Goal: Task Accomplishment & Management: Use online tool/utility

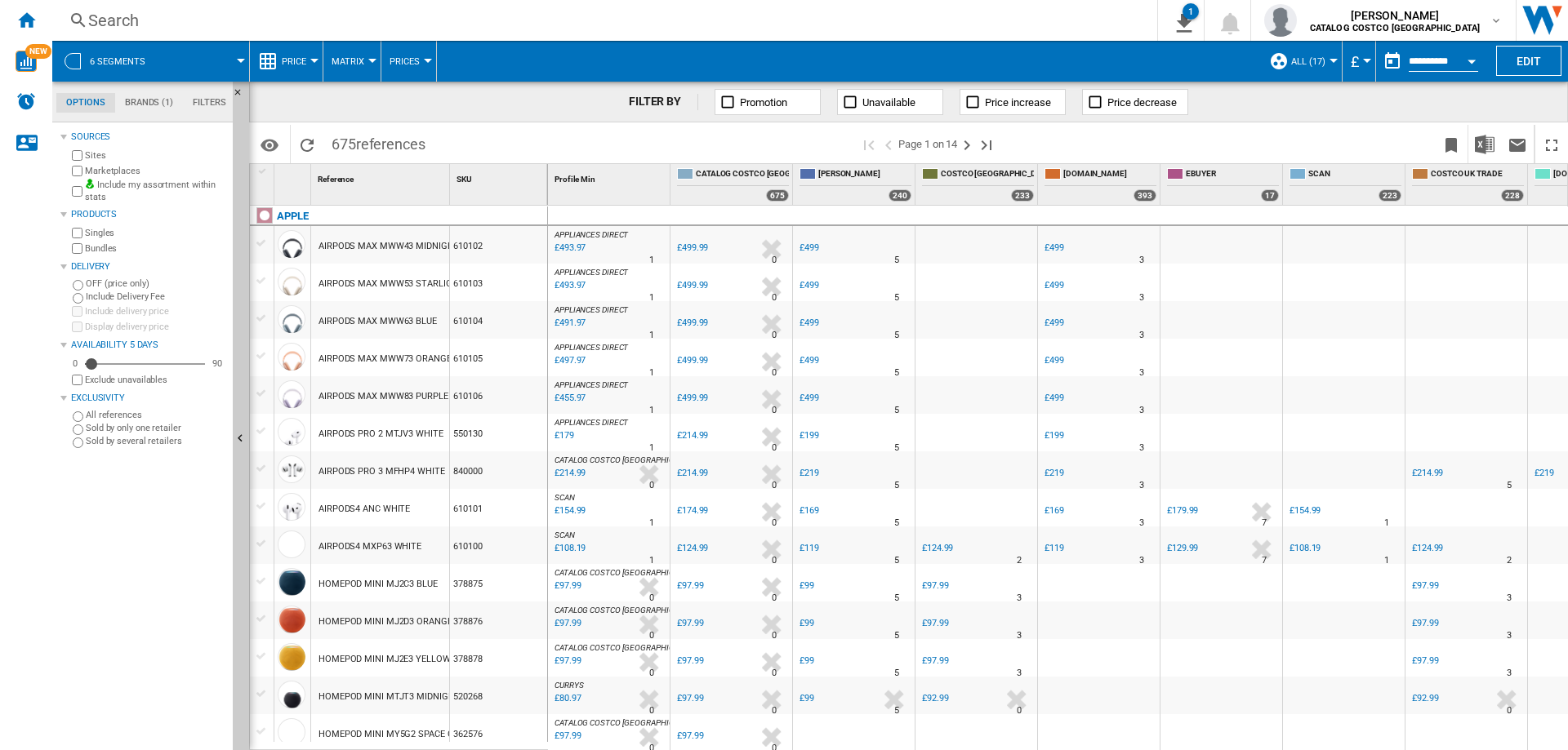
drag, startPoint x: 1110, startPoint y: 8, endPoint x: 231, endPoint y: 11, distance: 879.0
click at [231, 11] on div "Search" at bounding box center [601, 20] width 1026 height 23
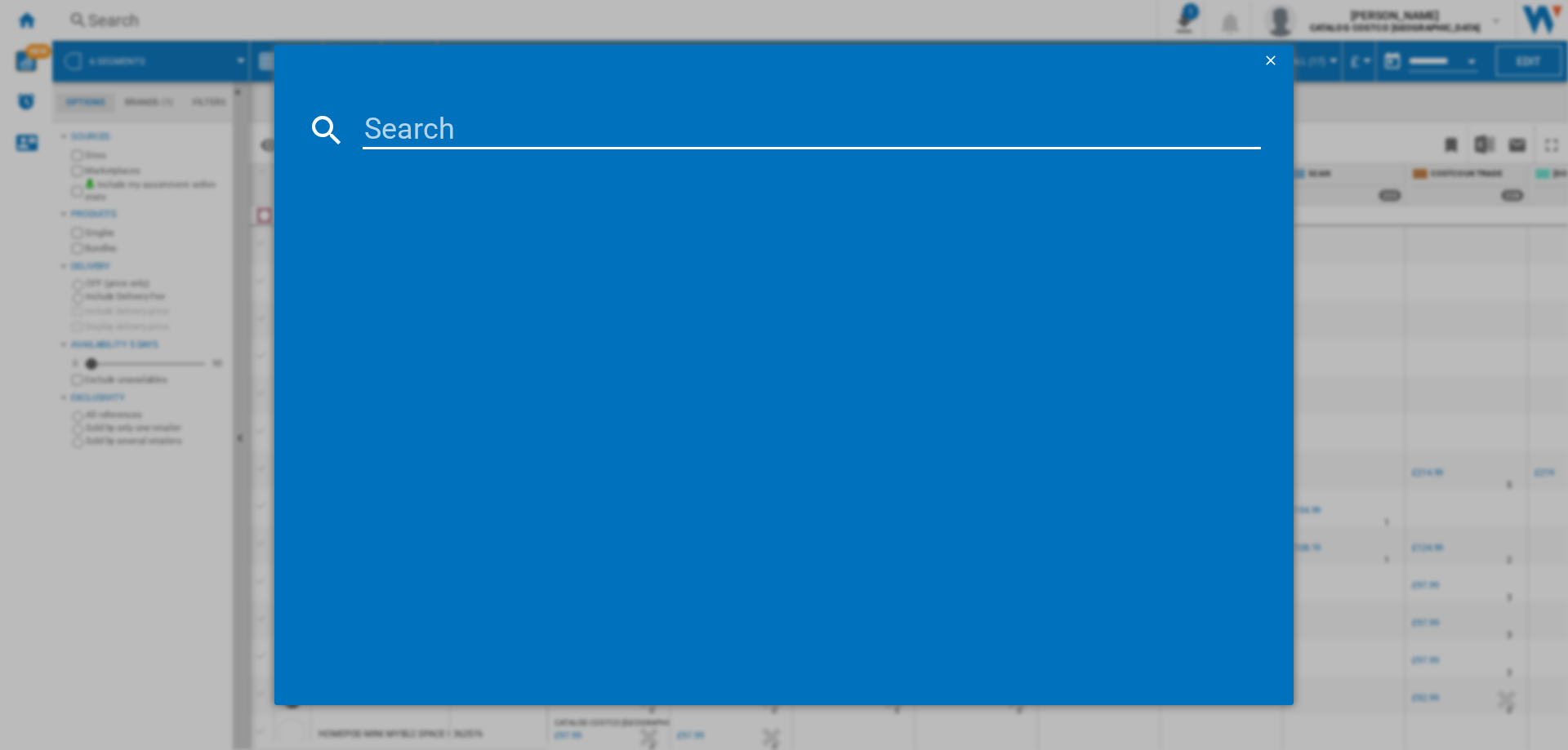
click at [1269, 65] on ng-md-icon "getI18NText('BUTTONS.CLOSE_DIALOG')" at bounding box center [1272, 61] width 20 height 20
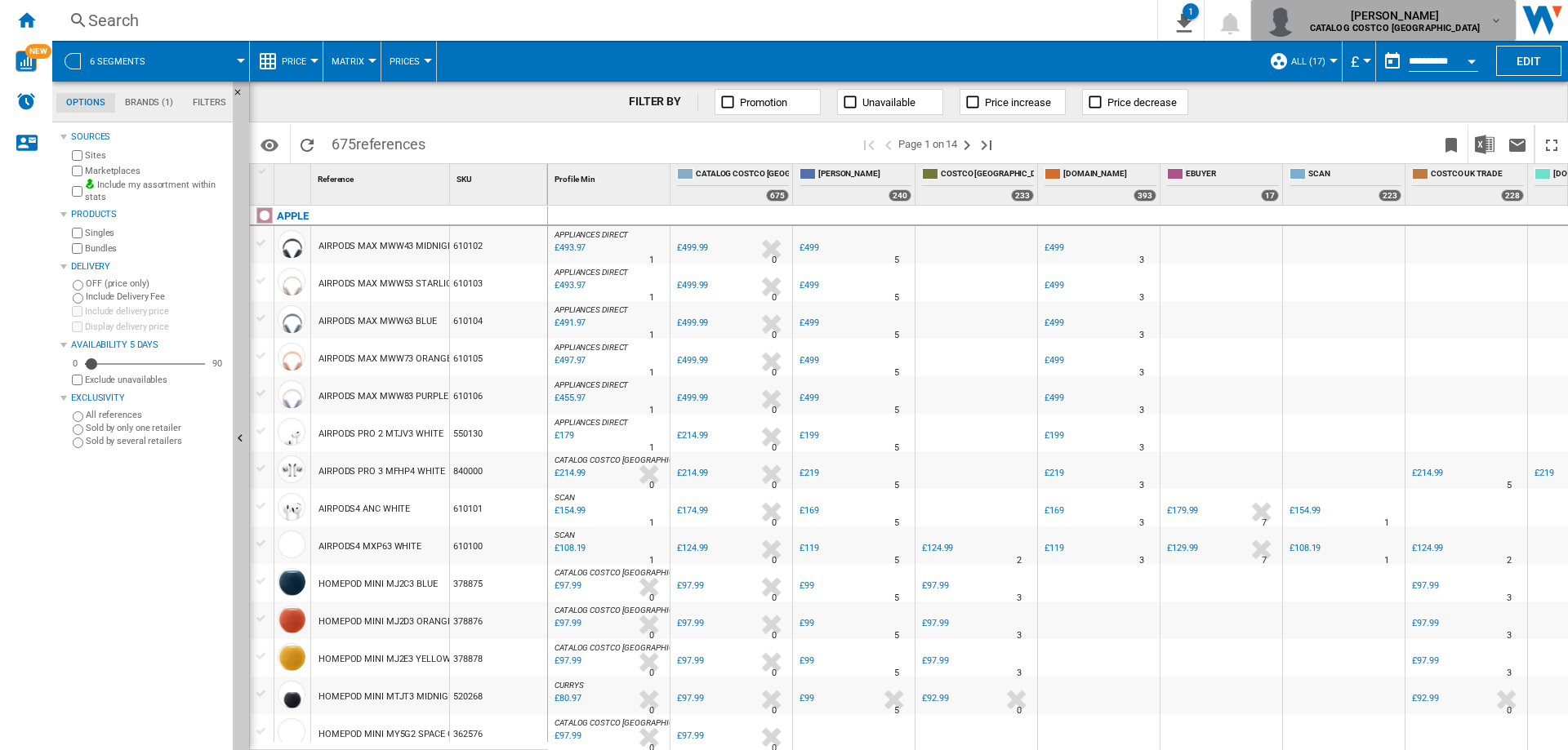
click at [1487, 19] on div "stephen kwok CATALOG COSTCO UK" at bounding box center [1396, 20] width 186 height 26
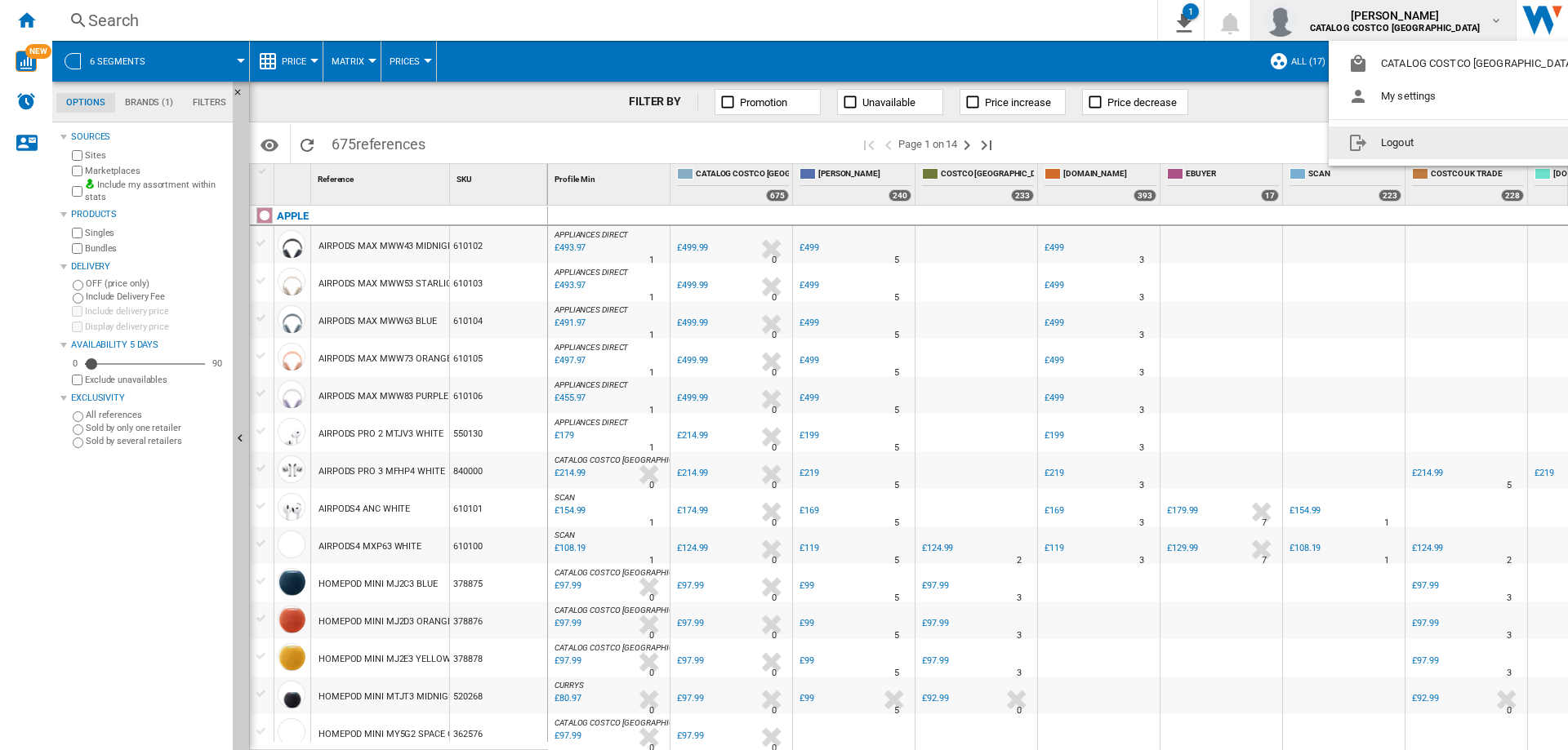
click at [1401, 145] on button "Logout" at bounding box center [1465, 143] width 272 height 33
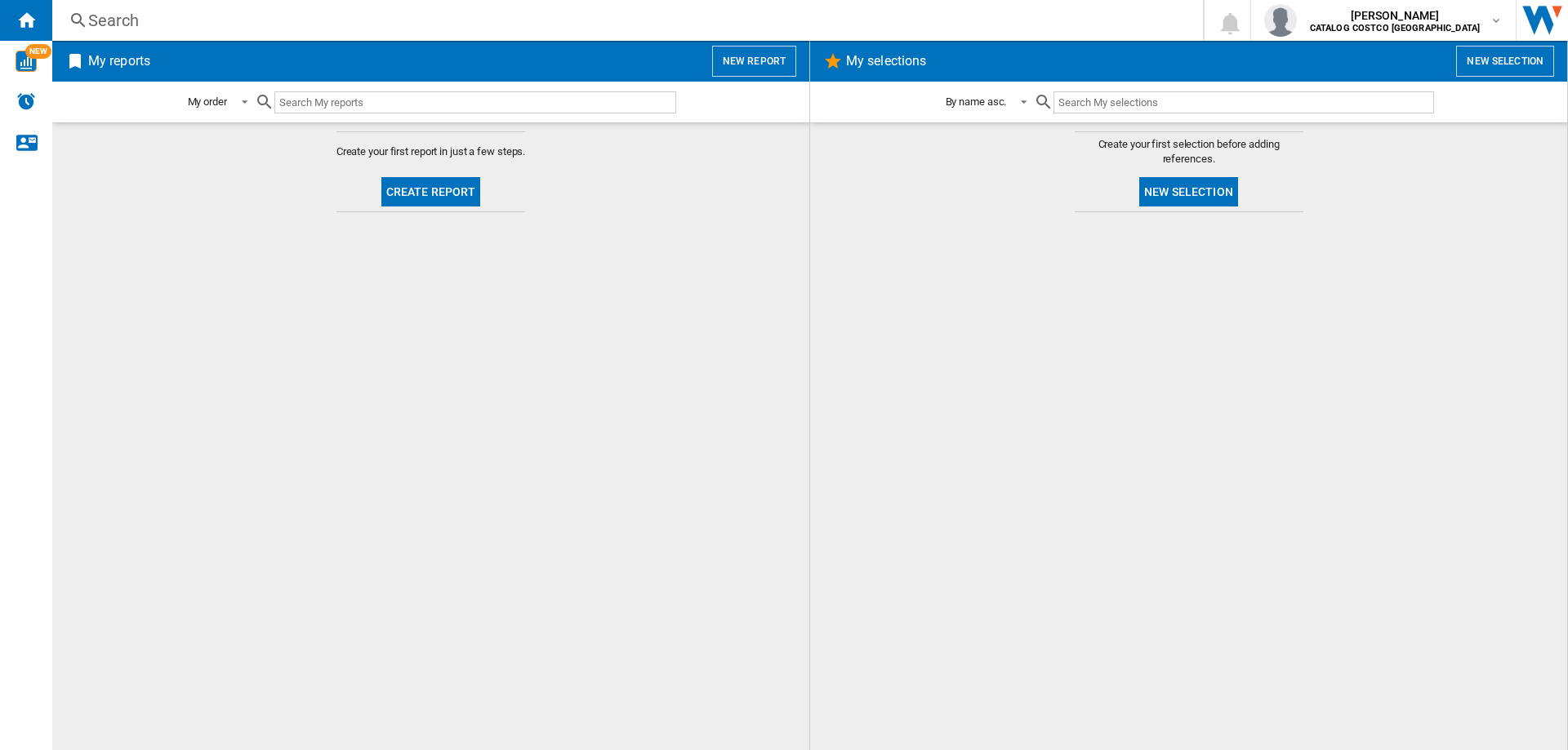
click at [413, 104] on input "text" at bounding box center [475, 102] width 402 height 22
click at [448, 187] on button "Create report" at bounding box center [431, 192] width 100 height 30
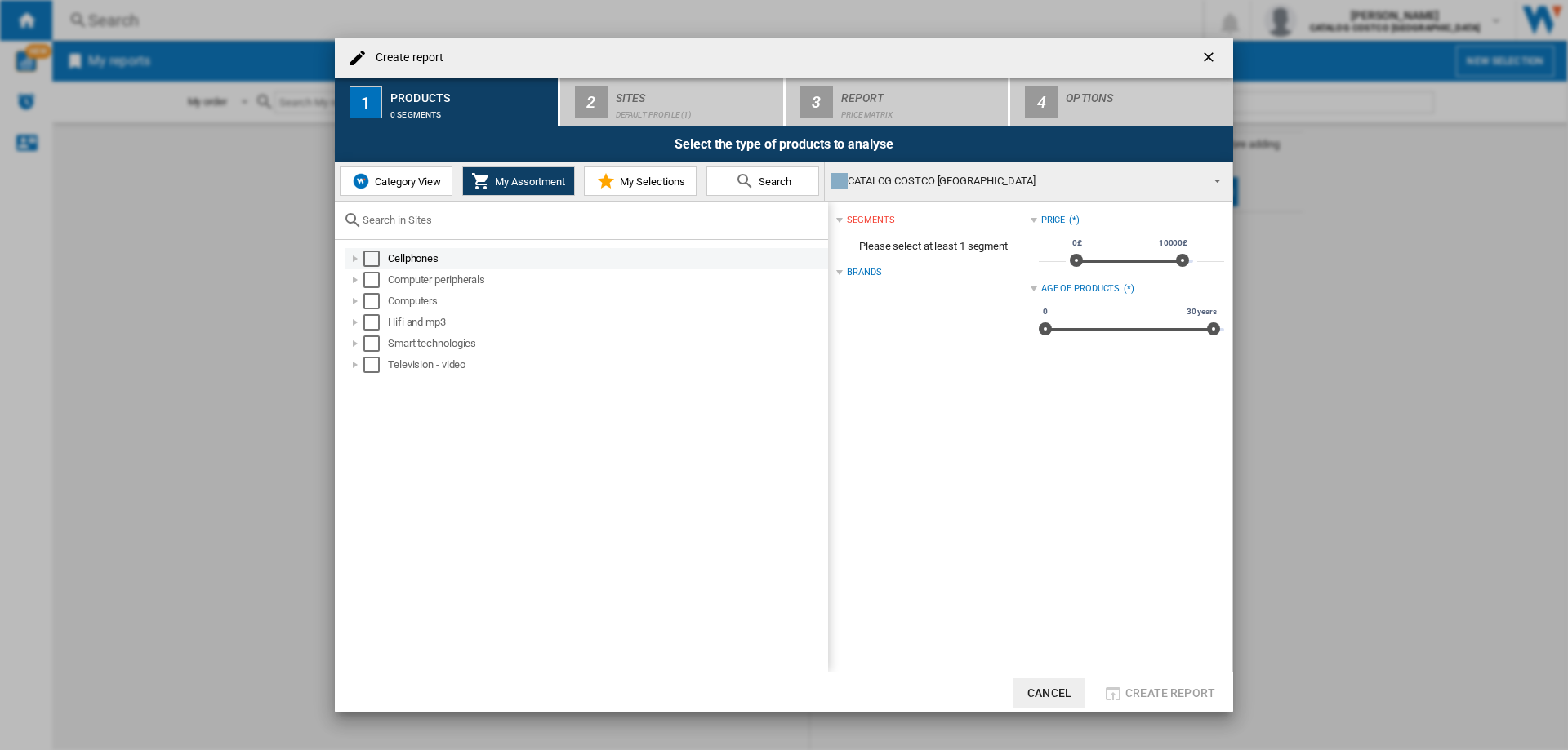
click at [373, 260] on div "Select" at bounding box center [372, 259] width 17 height 17
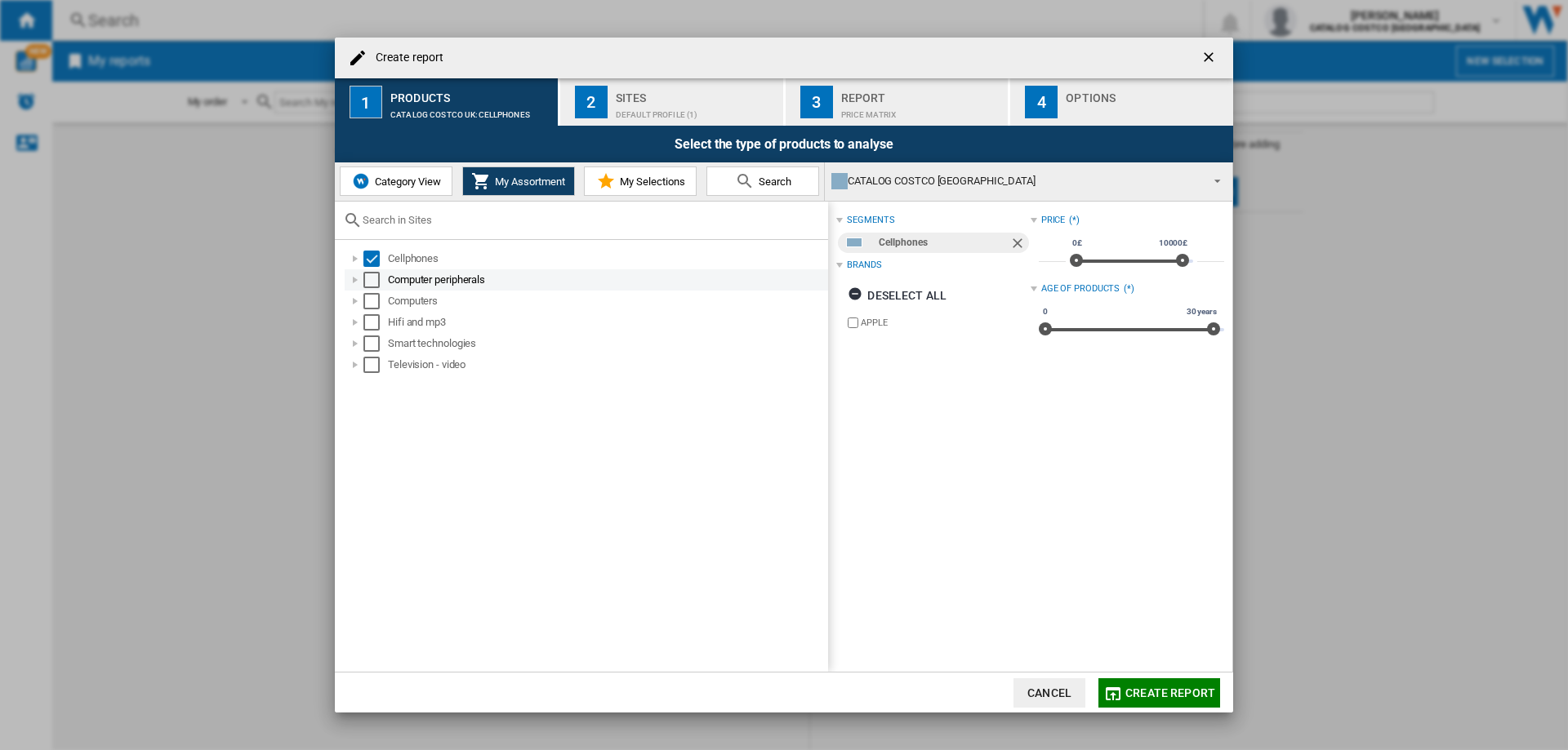
click at [373, 281] on div "Select" at bounding box center [372, 280] width 17 height 17
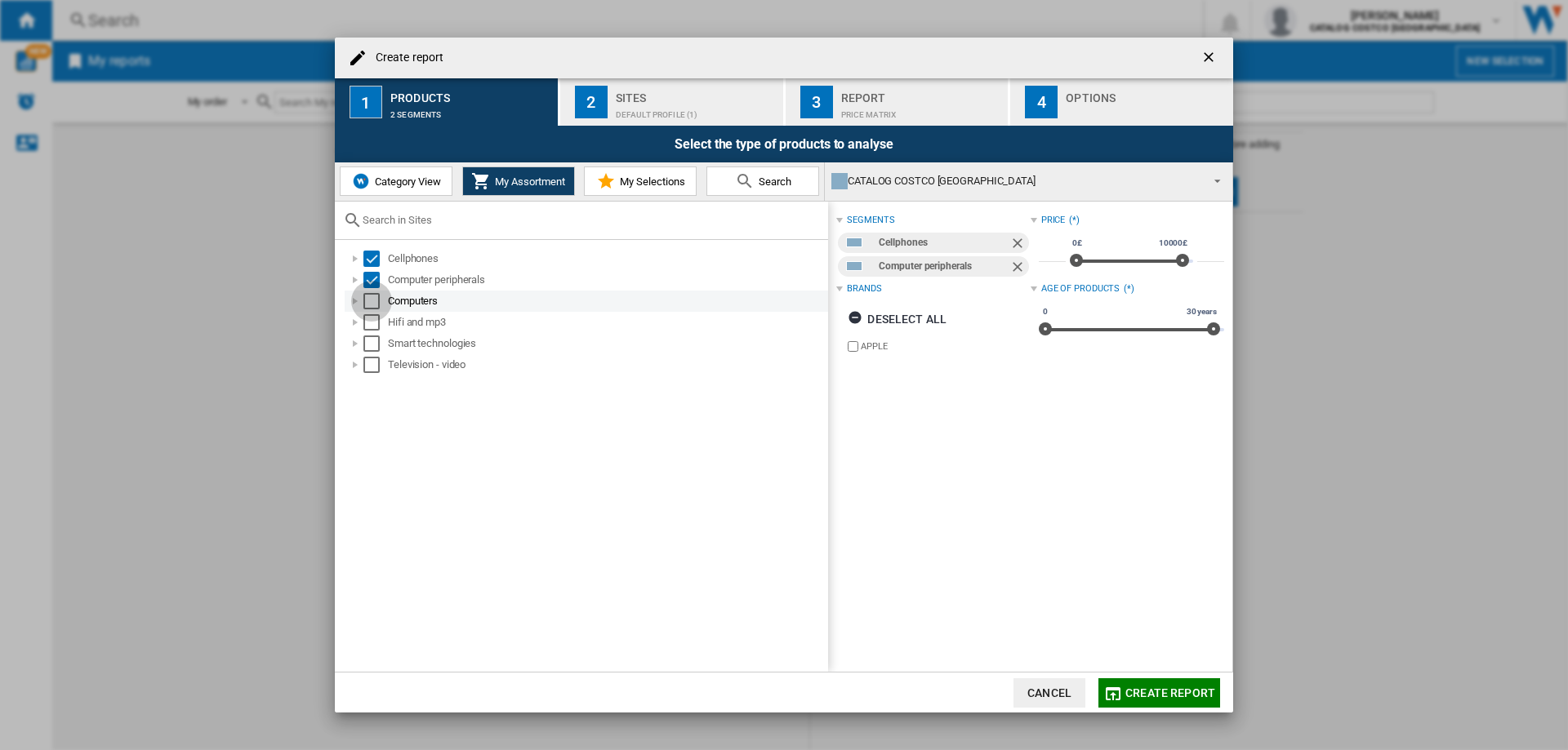
click at [372, 302] on div "Select" at bounding box center [372, 301] width 17 height 17
click at [369, 325] on div "Select" at bounding box center [372, 322] width 17 height 17
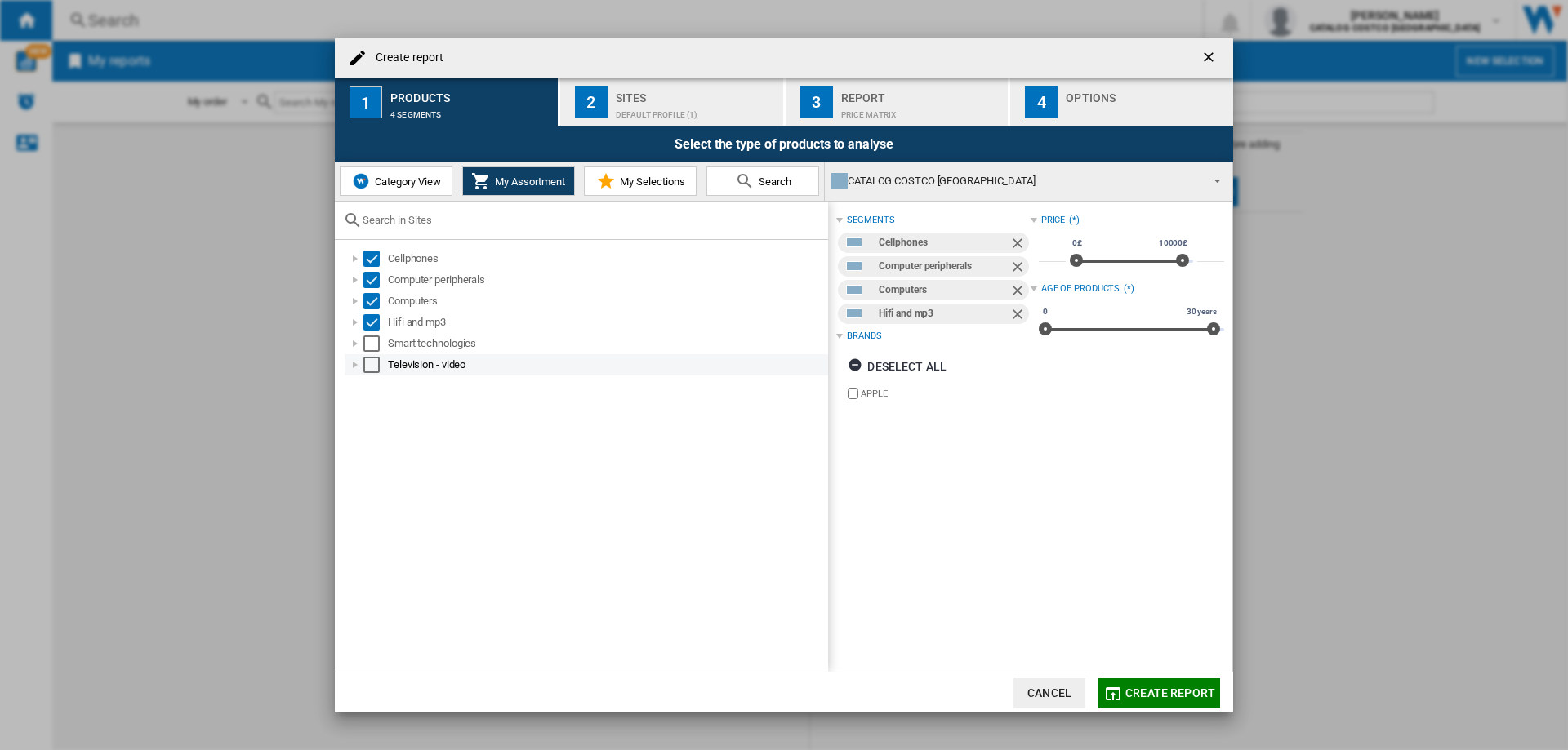
click at [373, 354] on div "Television - video" at bounding box center [586, 364] width 484 height 21
click at [373, 338] on div "Select" at bounding box center [372, 344] width 17 height 17
click at [376, 378] on div "Cellphones Computer peripherals Computers Hifi and mp3 Smart technologies Telev…" at bounding box center [581, 456] width 493 height 431
click at [373, 365] on div "Select" at bounding box center [372, 365] width 17 height 17
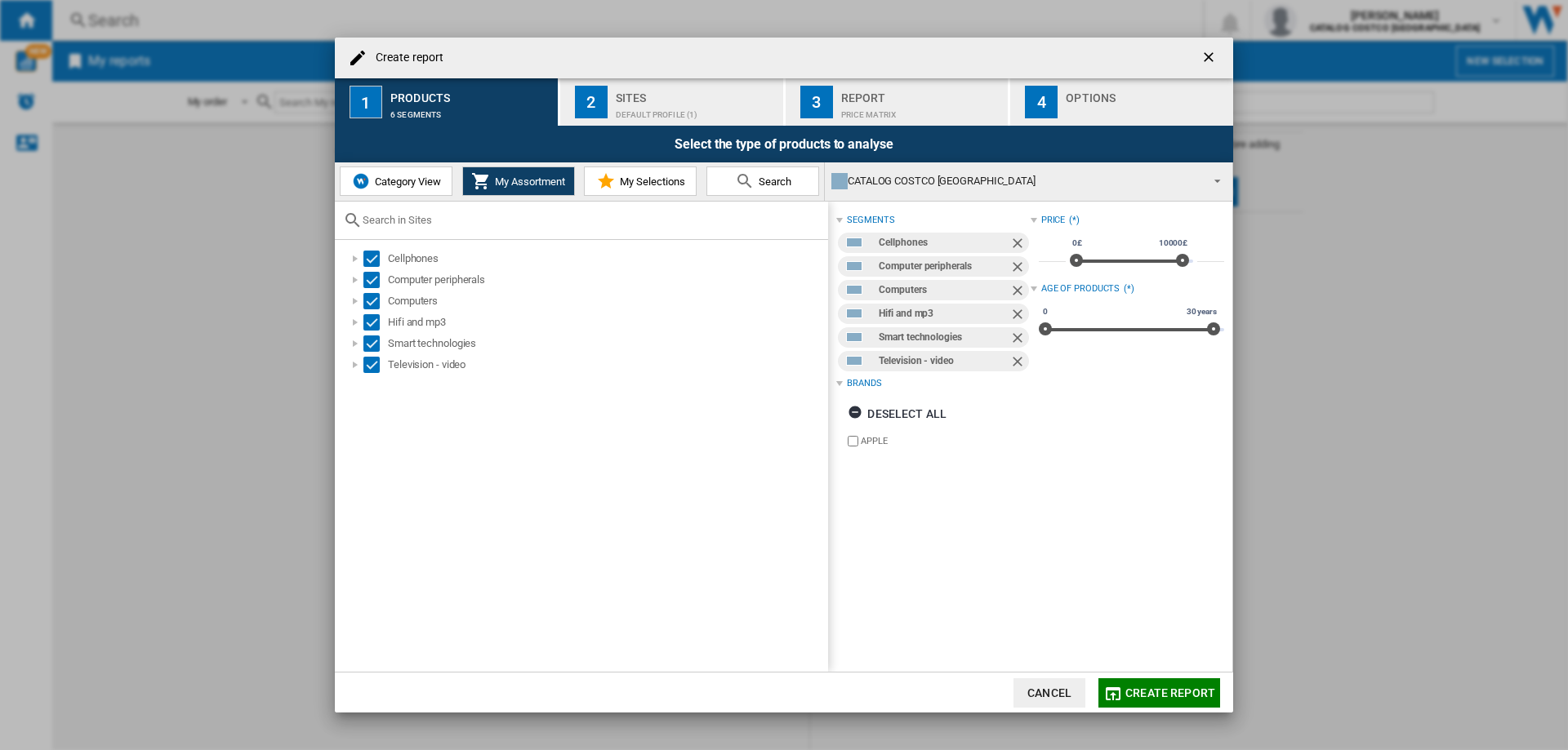
click at [664, 117] on div "Default profile (1)" at bounding box center [695, 110] width 161 height 17
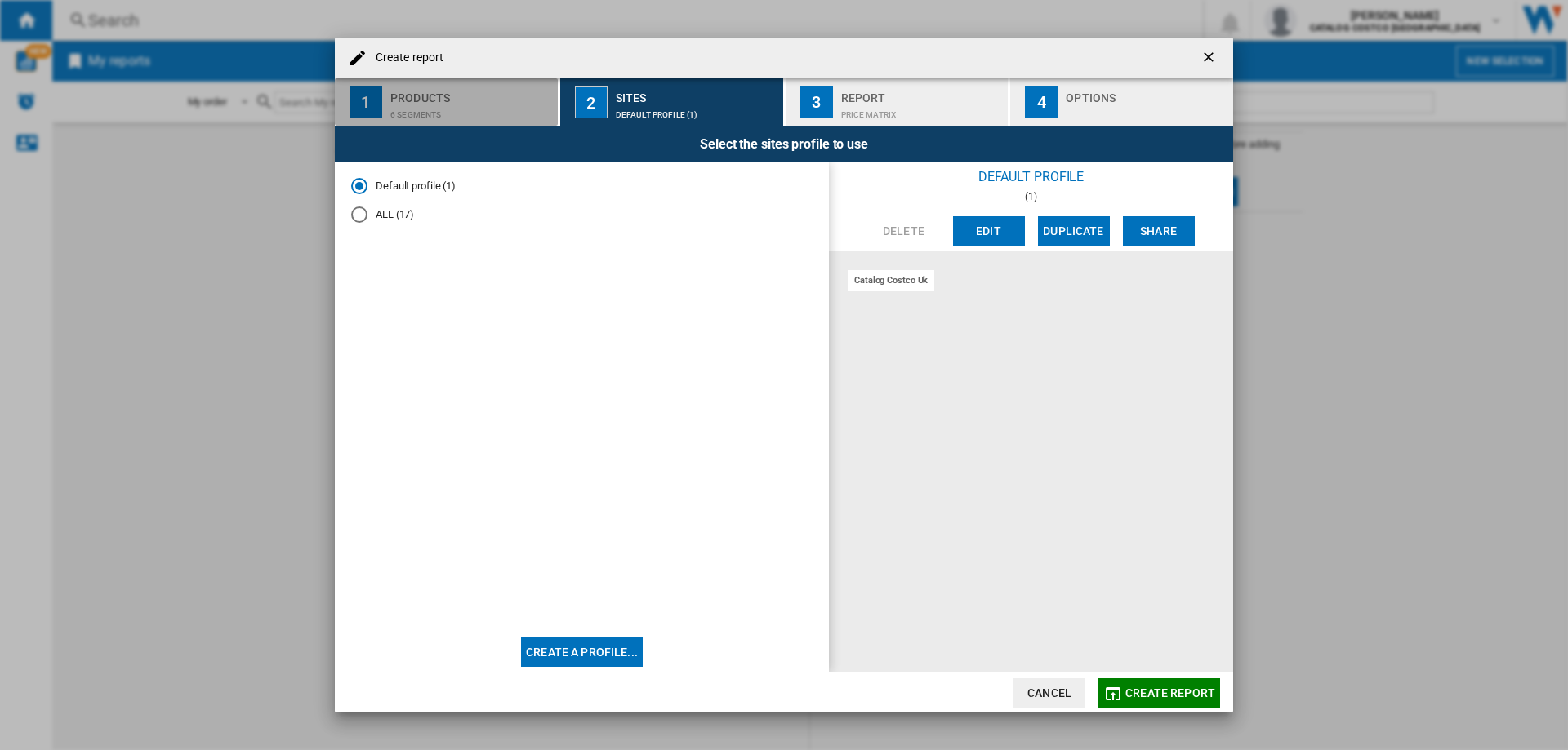
click at [457, 116] on div "6 segments" at bounding box center [471, 110] width 161 height 17
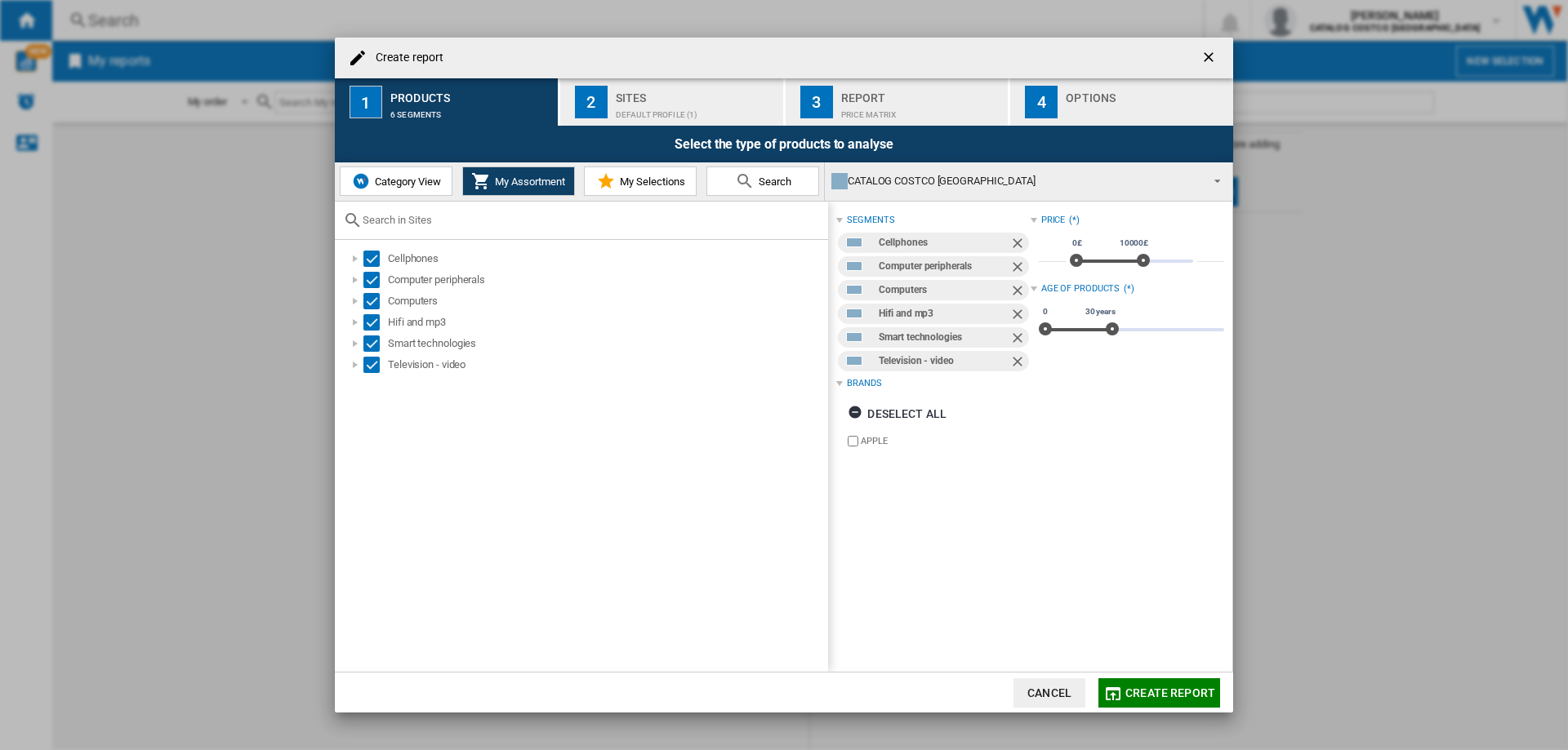
click at [659, 111] on div "Default profile (1)" at bounding box center [695, 110] width 161 height 17
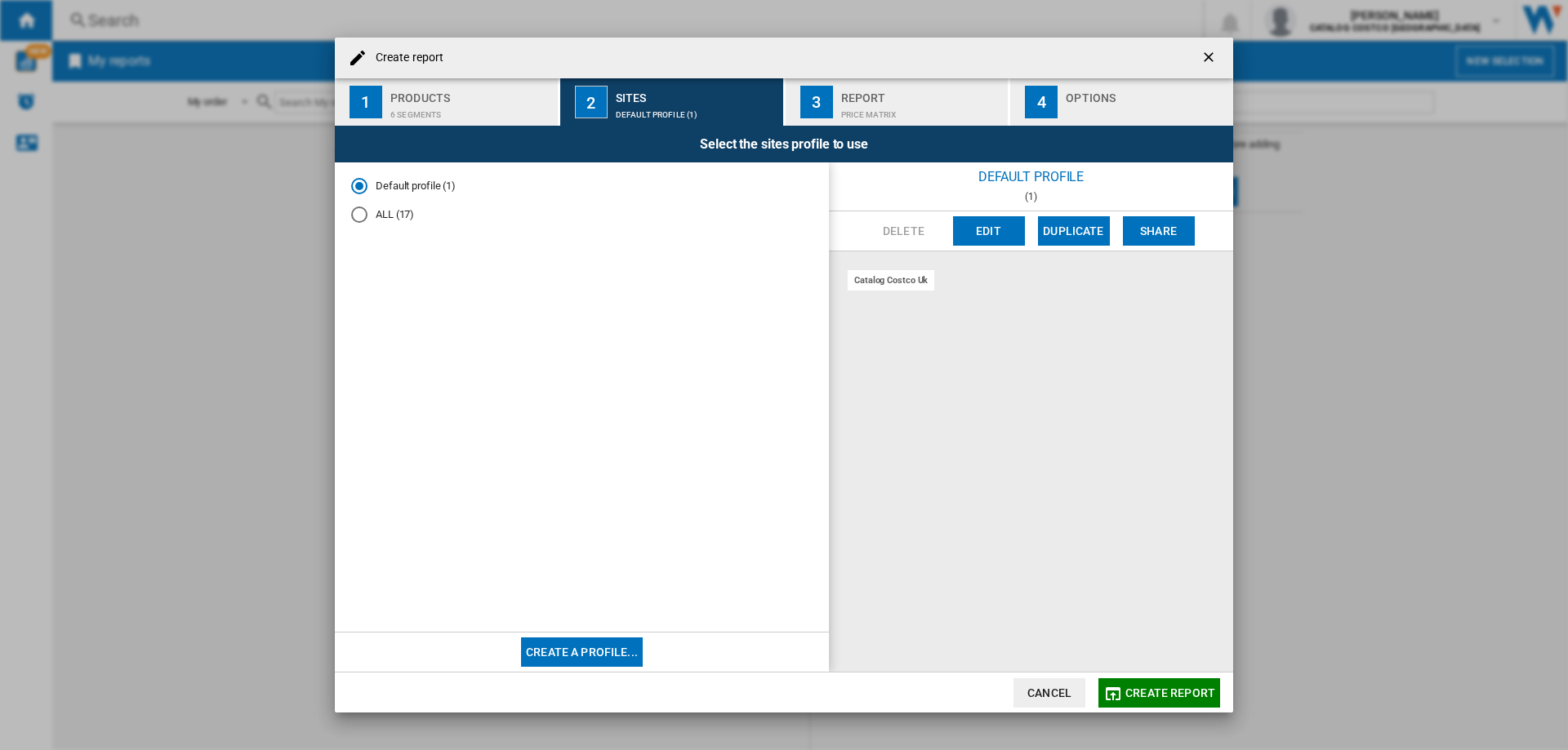
click at [379, 217] on md-radio-button "ALL (17)" at bounding box center [582, 214] width 461 height 16
click at [860, 109] on div "Price Matrix" at bounding box center [921, 110] width 161 height 17
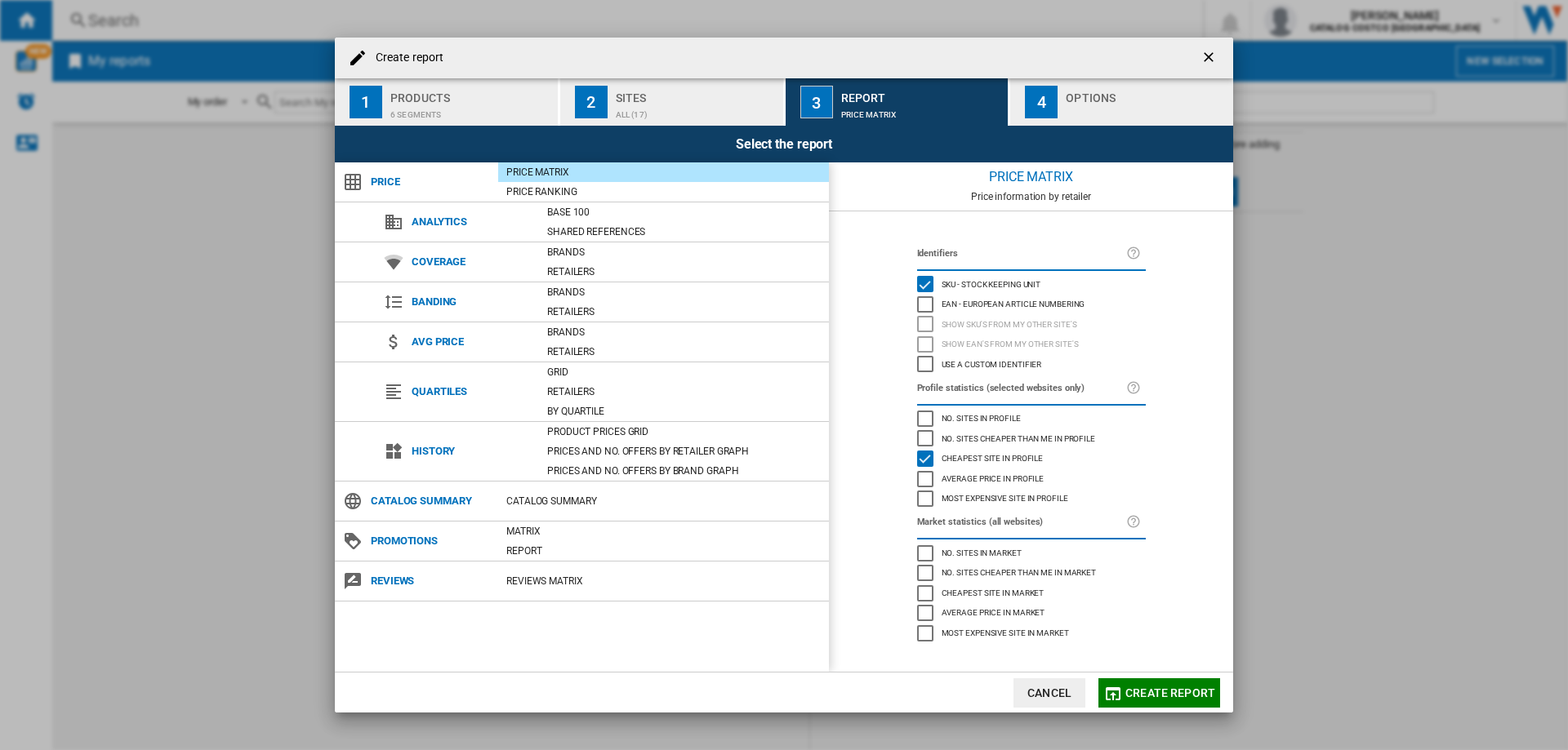
click at [691, 91] on div "Sites" at bounding box center [695, 93] width 161 height 17
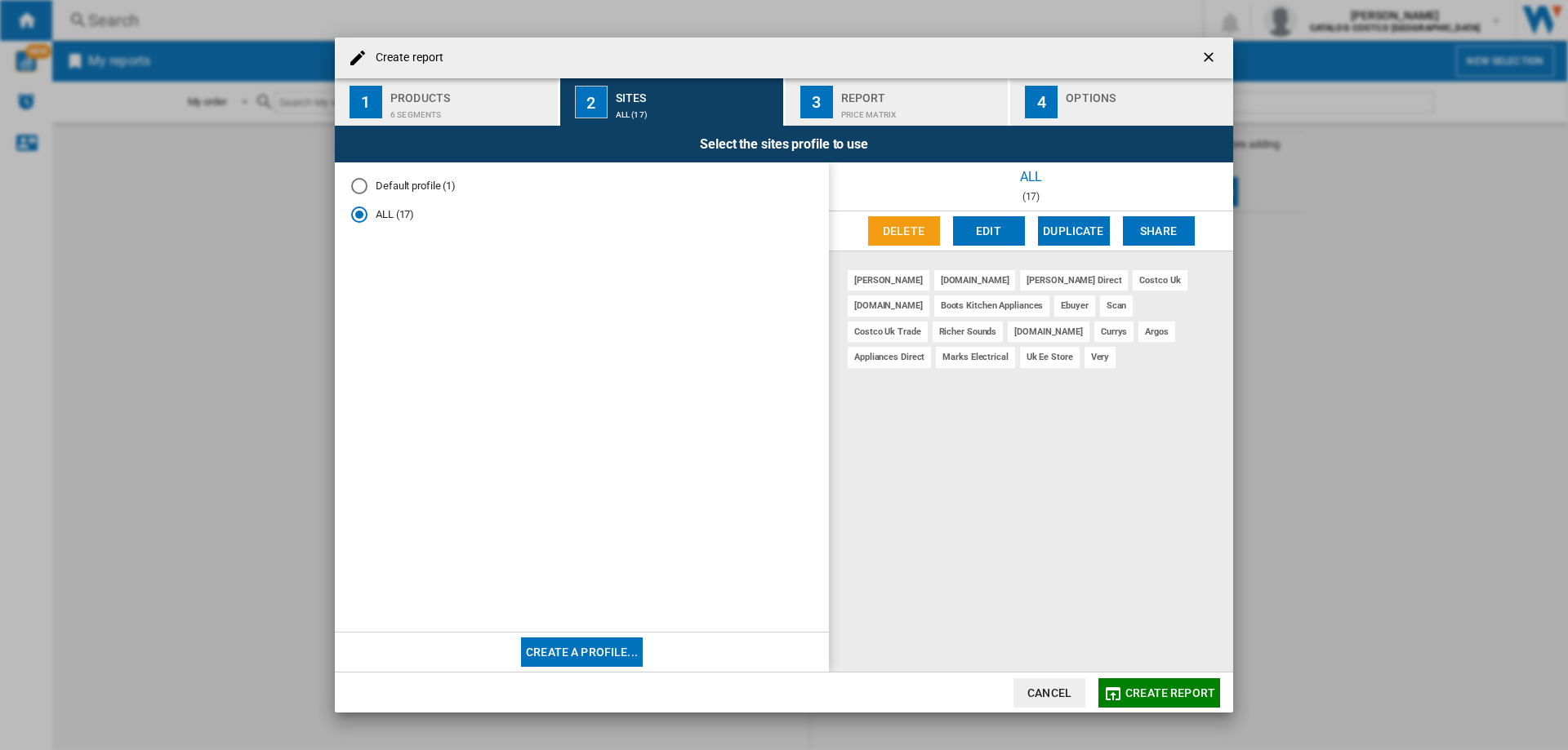
click at [820, 95] on div "3" at bounding box center [816, 102] width 33 height 33
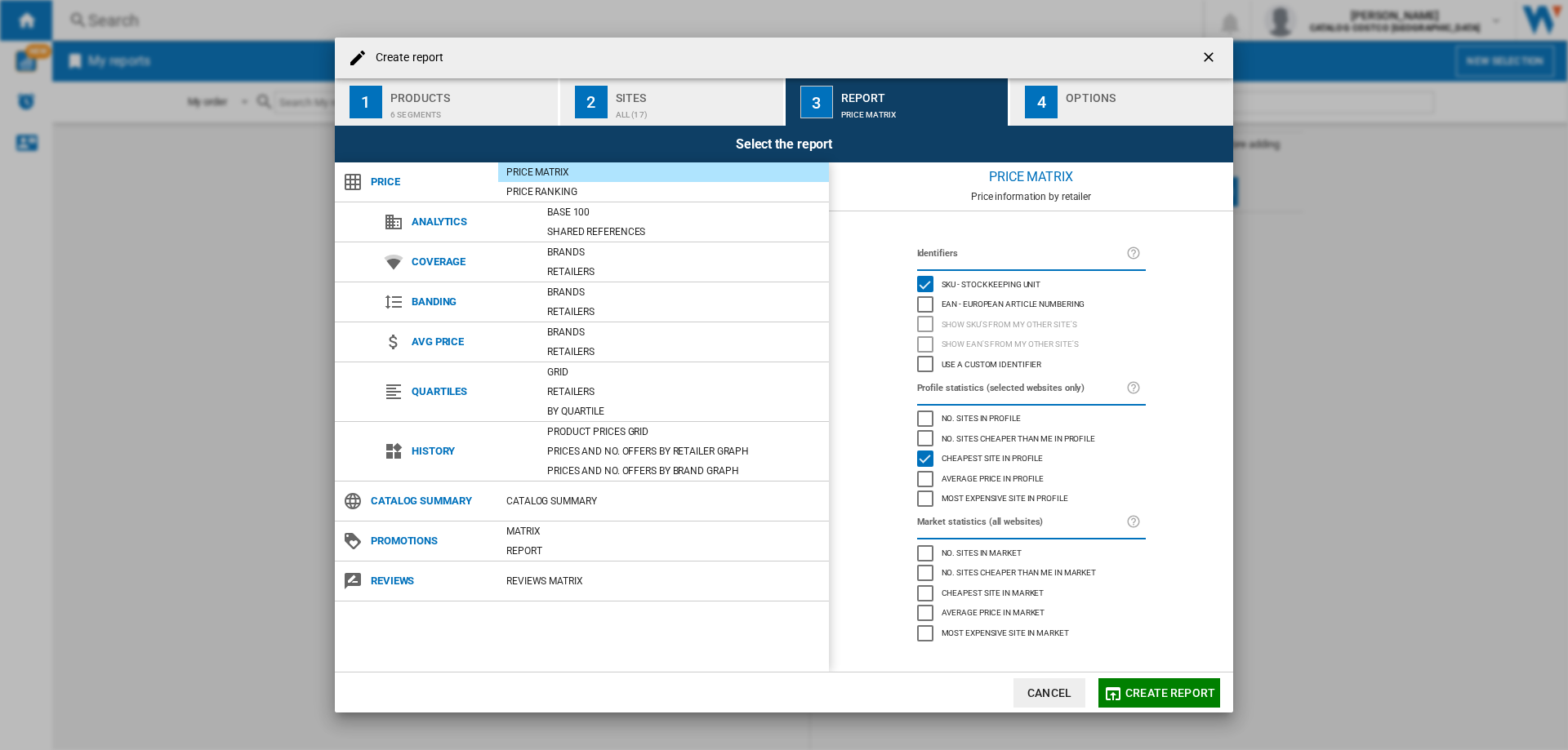
click at [655, 91] on div "Sites" at bounding box center [695, 93] width 161 height 17
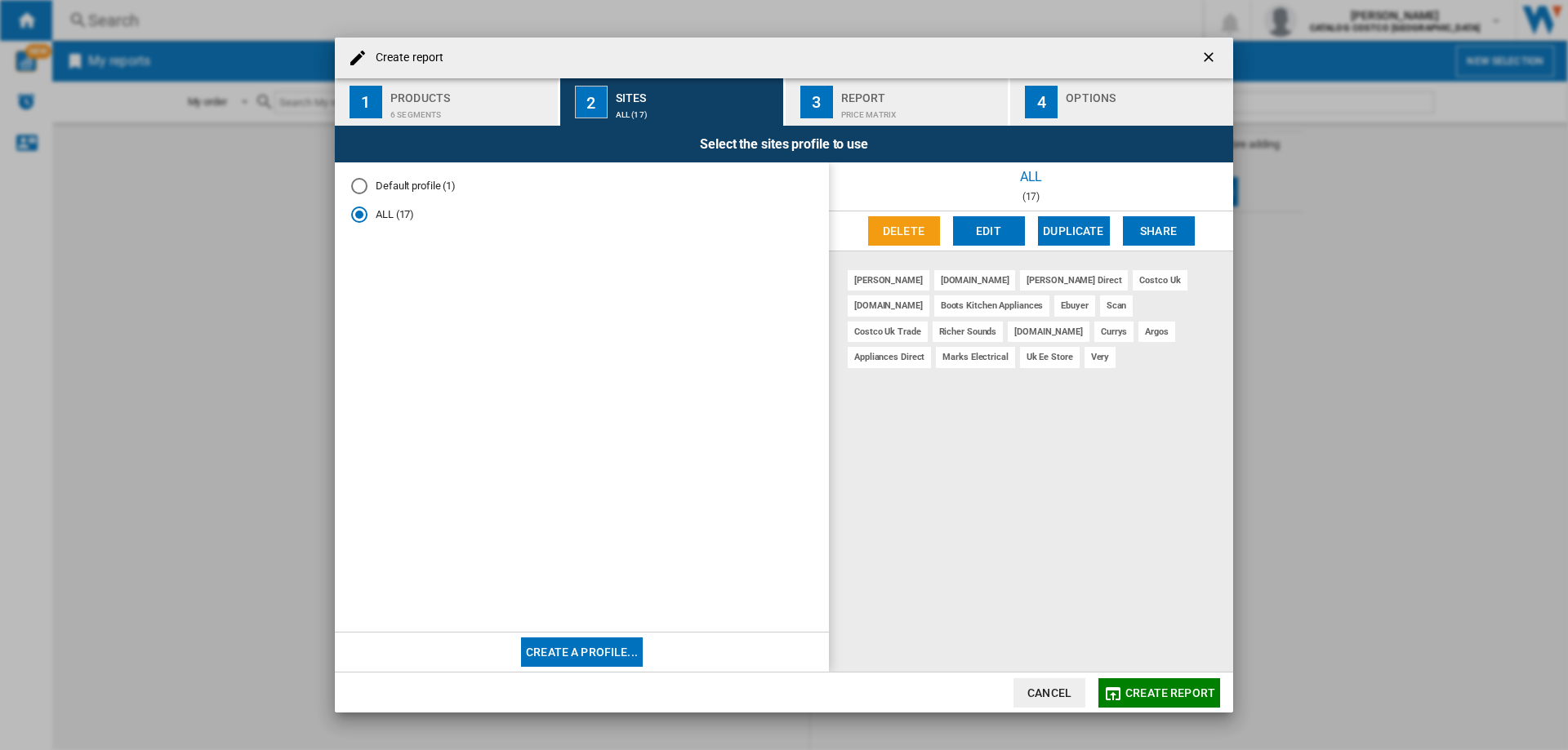
click at [1153, 691] on span "Create report" at bounding box center [1170, 693] width 89 height 13
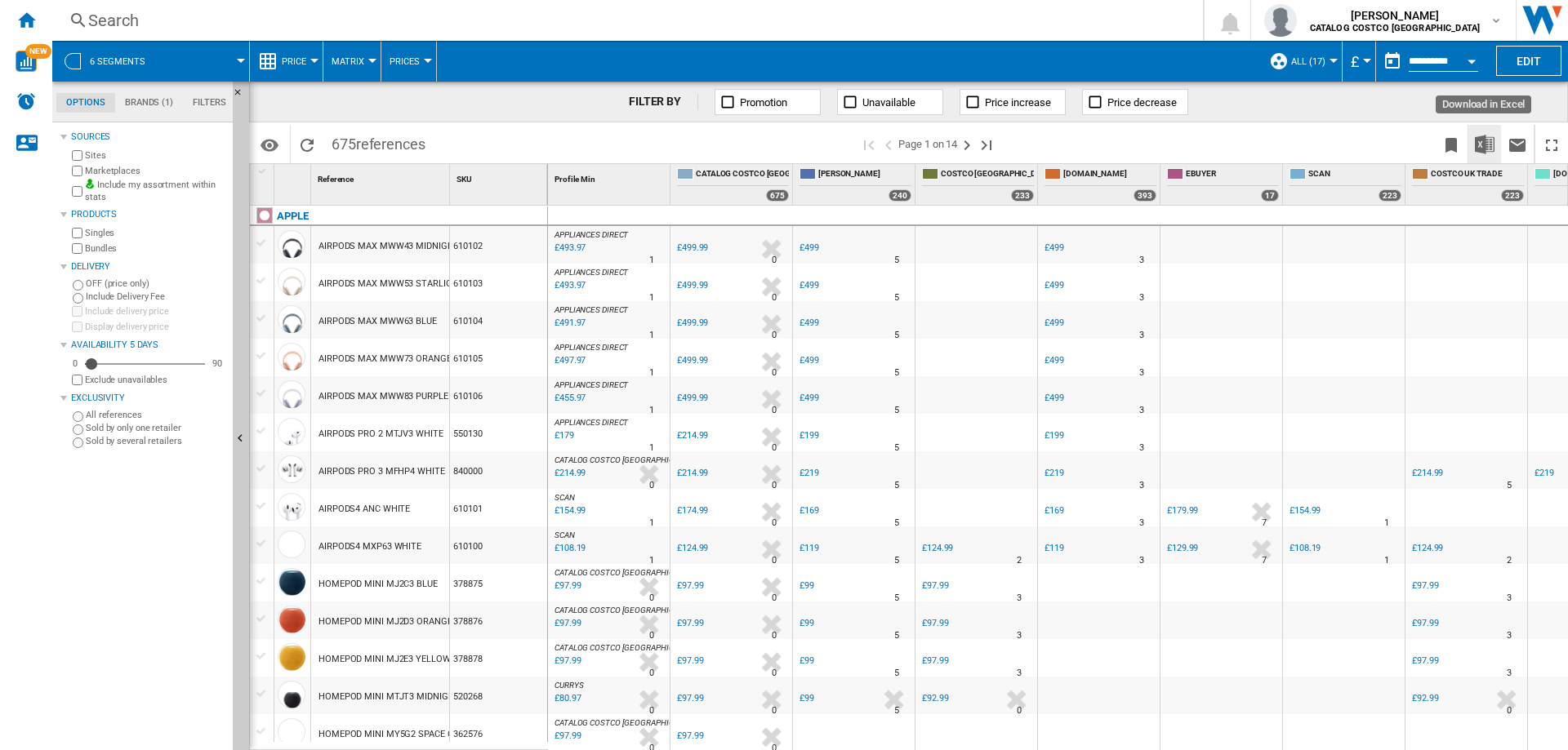
click at [1483, 148] on img "Download in Excel" at bounding box center [1484, 144] width 20 height 20
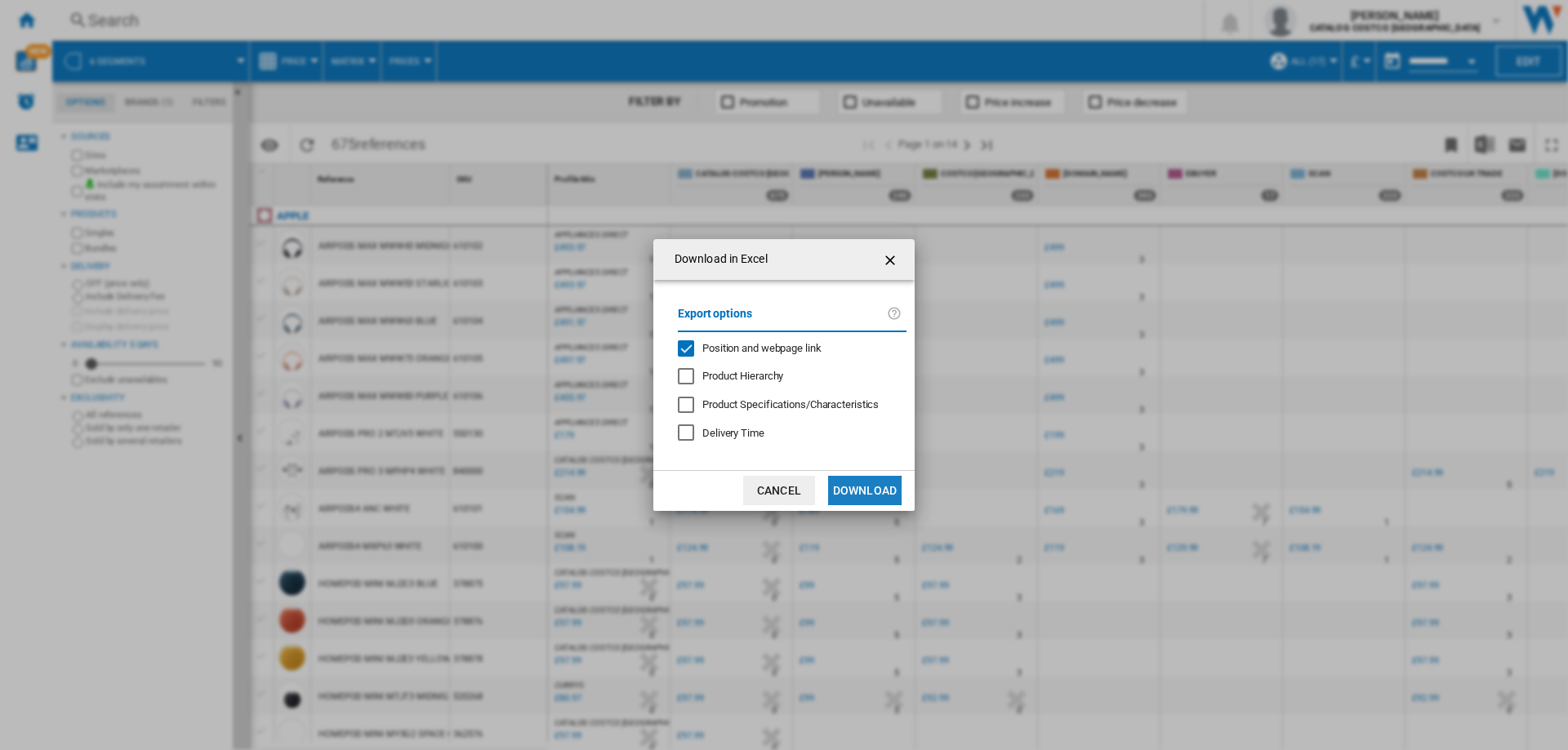
click at [887, 488] on button "Download" at bounding box center [864, 491] width 74 height 30
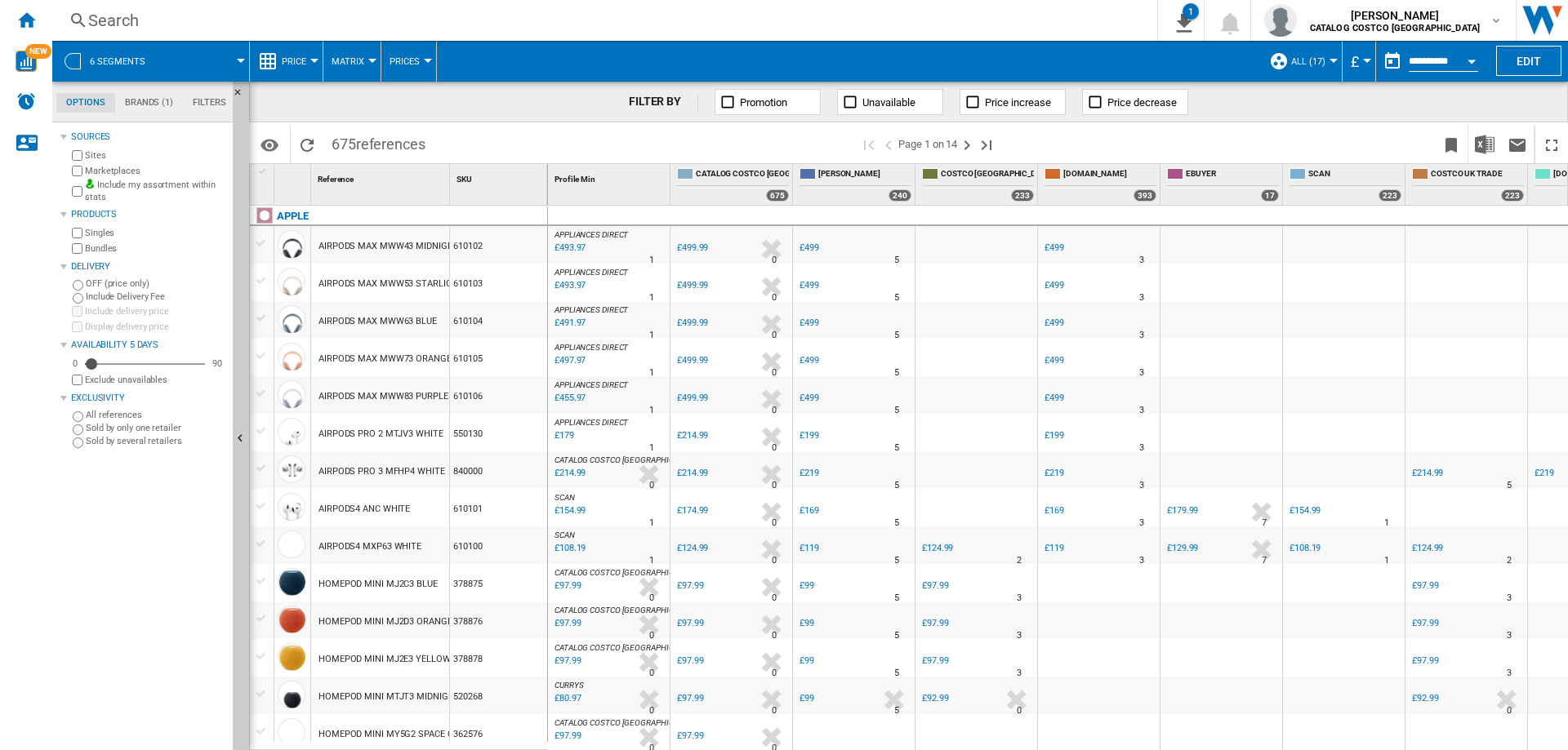
click at [146, 105] on md-tab-item "Brands (1)" at bounding box center [148, 102] width 68 height 20
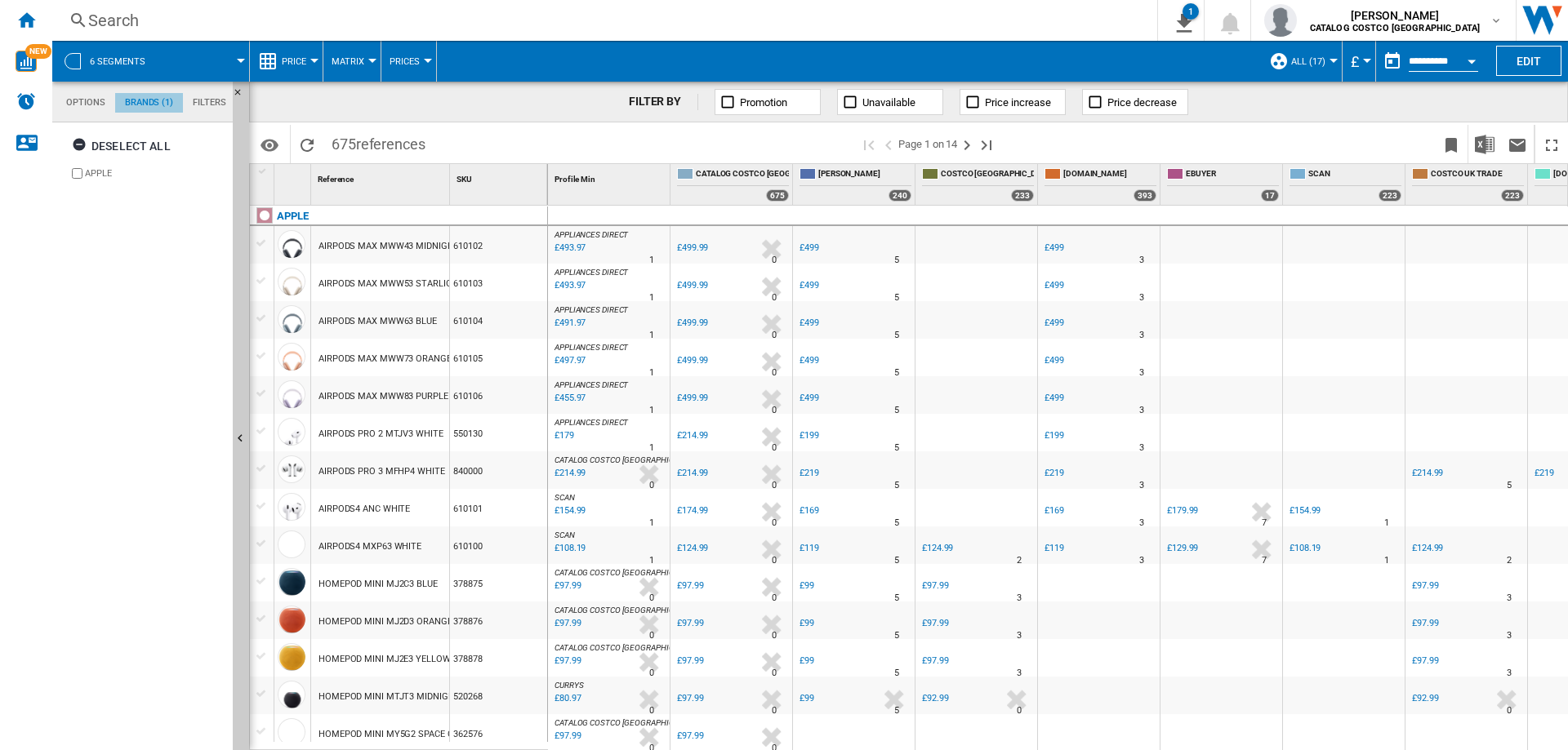
scroll to position [62, 0]
click at [102, 103] on md-tab-item "Options" at bounding box center [85, 102] width 59 height 20
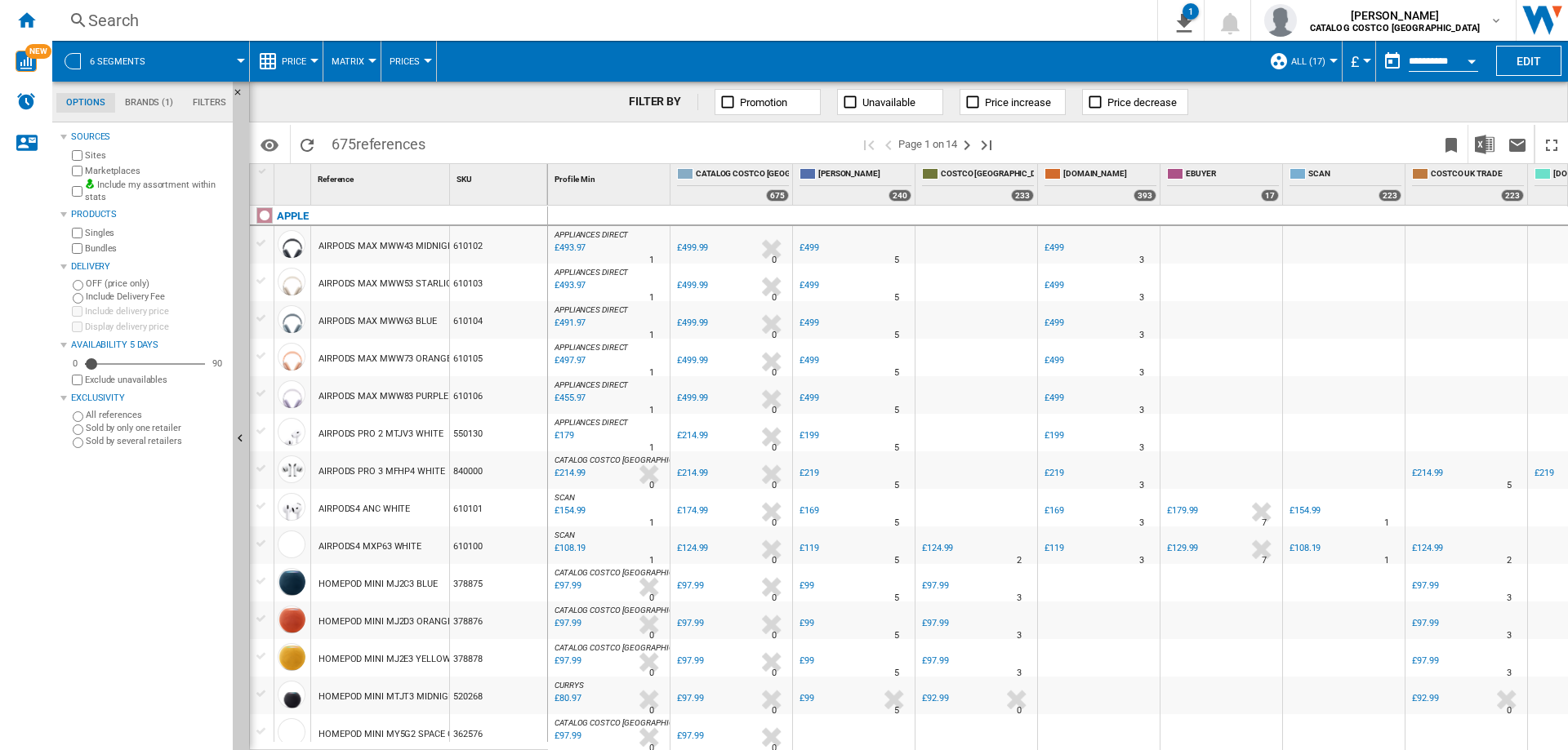
click at [206, 107] on md-tab-item "Filters" at bounding box center [209, 102] width 53 height 20
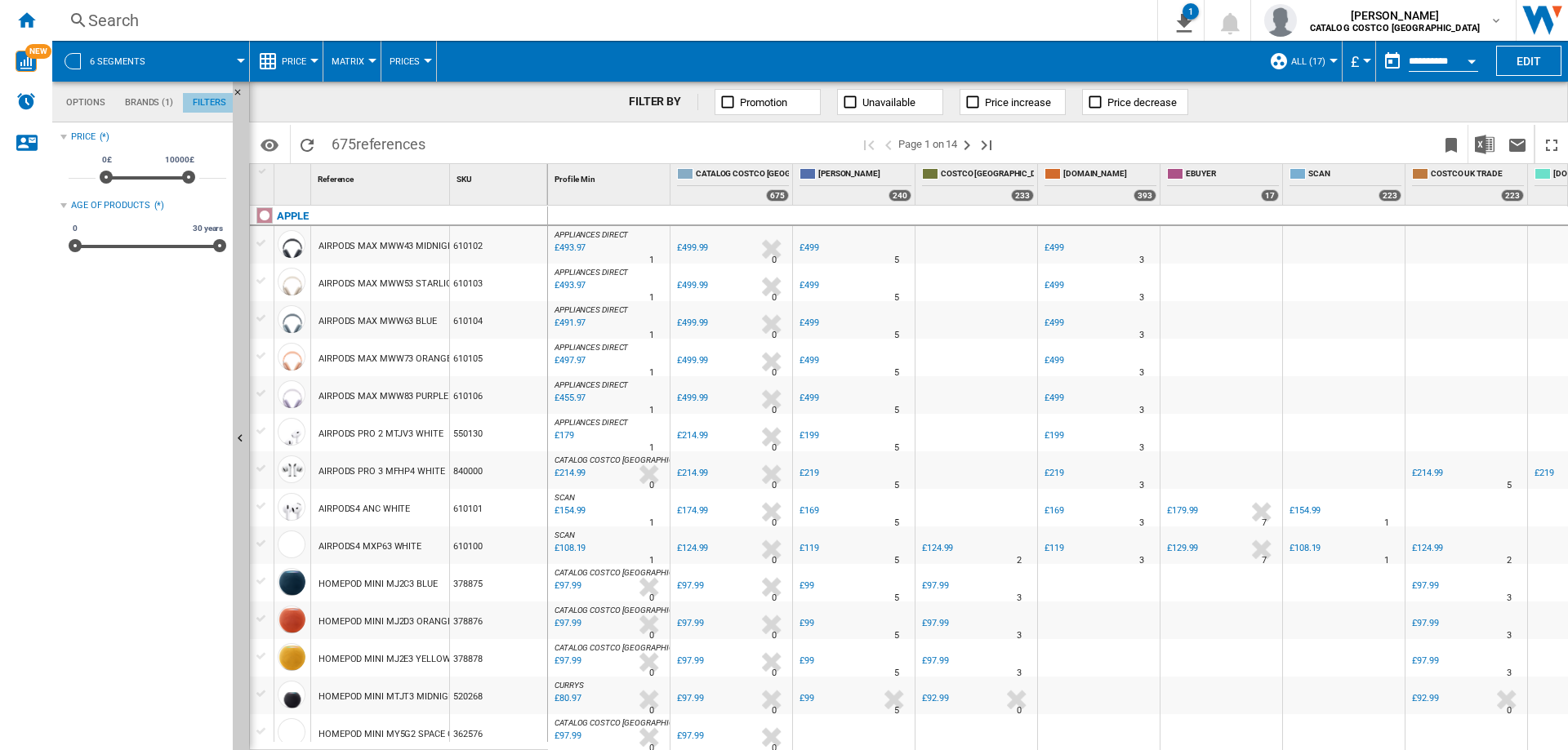
scroll to position [106, 0]
click at [88, 106] on md-tab-item "Options" at bounding box center [85, 102] width 59 height 20
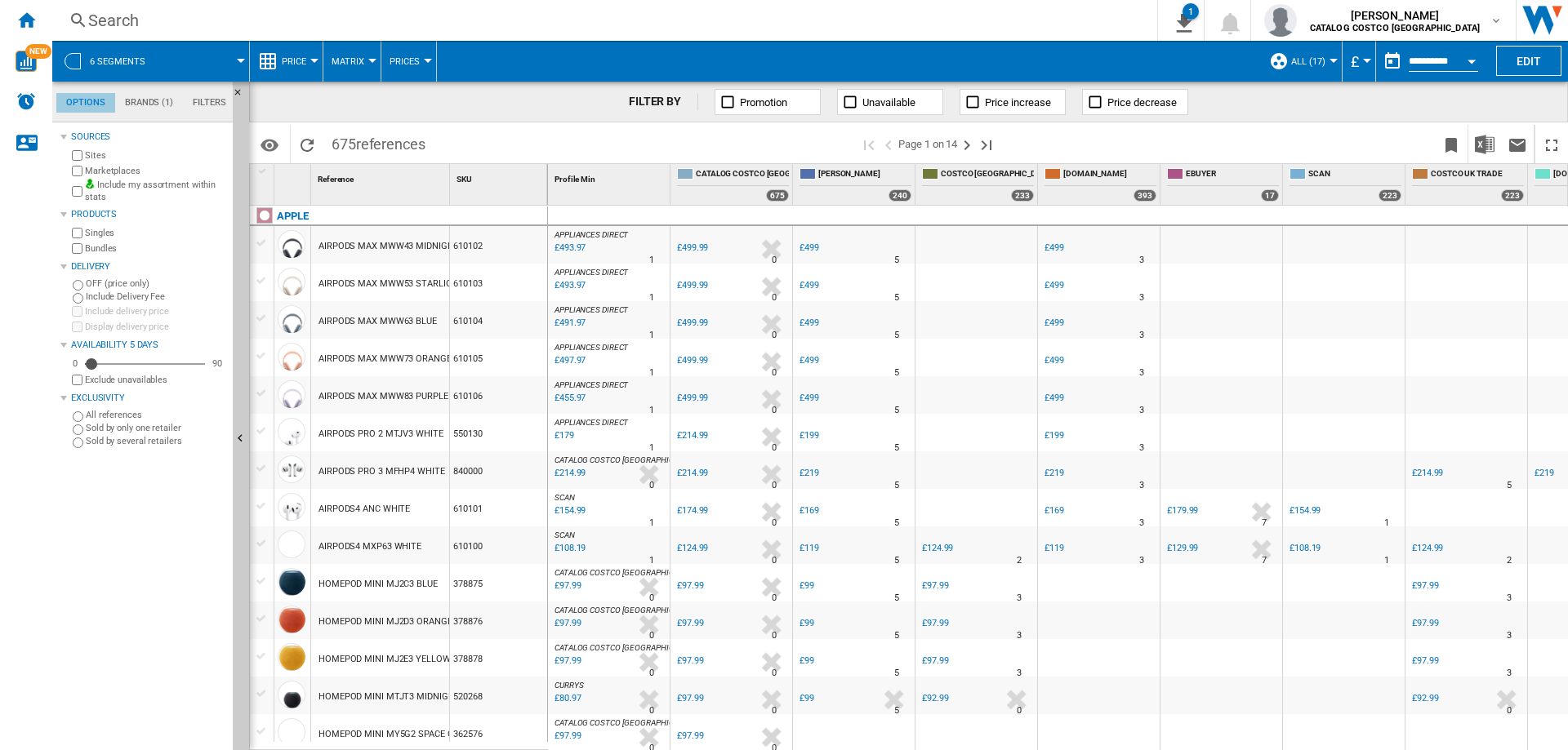
scroll to position [20, 0]
click at [345, 63] on span "Matrix" at bounding box center [348, 61] width 33 height 10
click at [351, 61] on md-backdrop at bounding box center [784, 375] width 1568 height 750
click at [516, 46] on span at bounding box center [849, 61] width 824 height 41
click at [238, 57] on span at bounding box center [204, 61] width 73 height 41
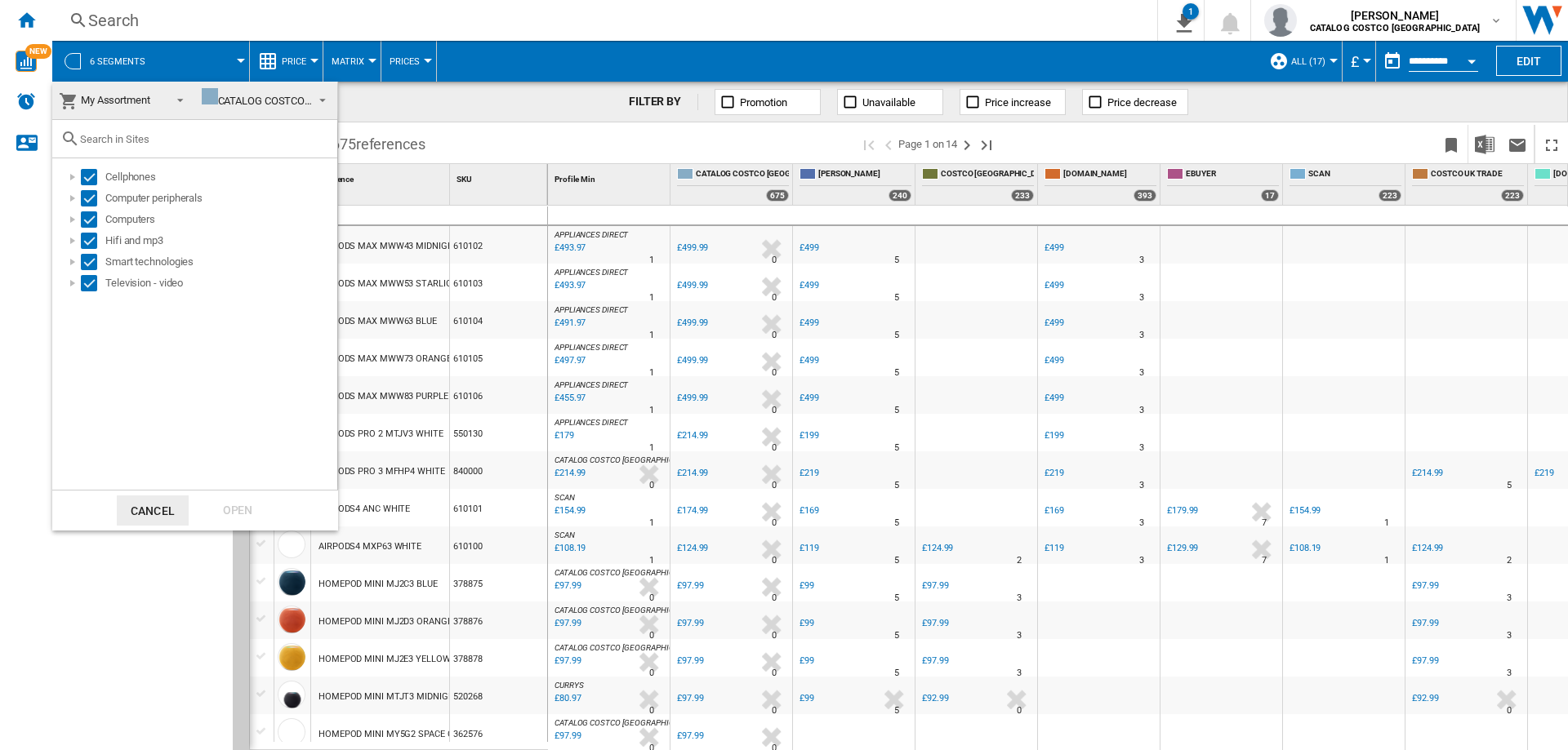
click at [171, 100] on span at bounding box center [175, 99] width 20 height 23
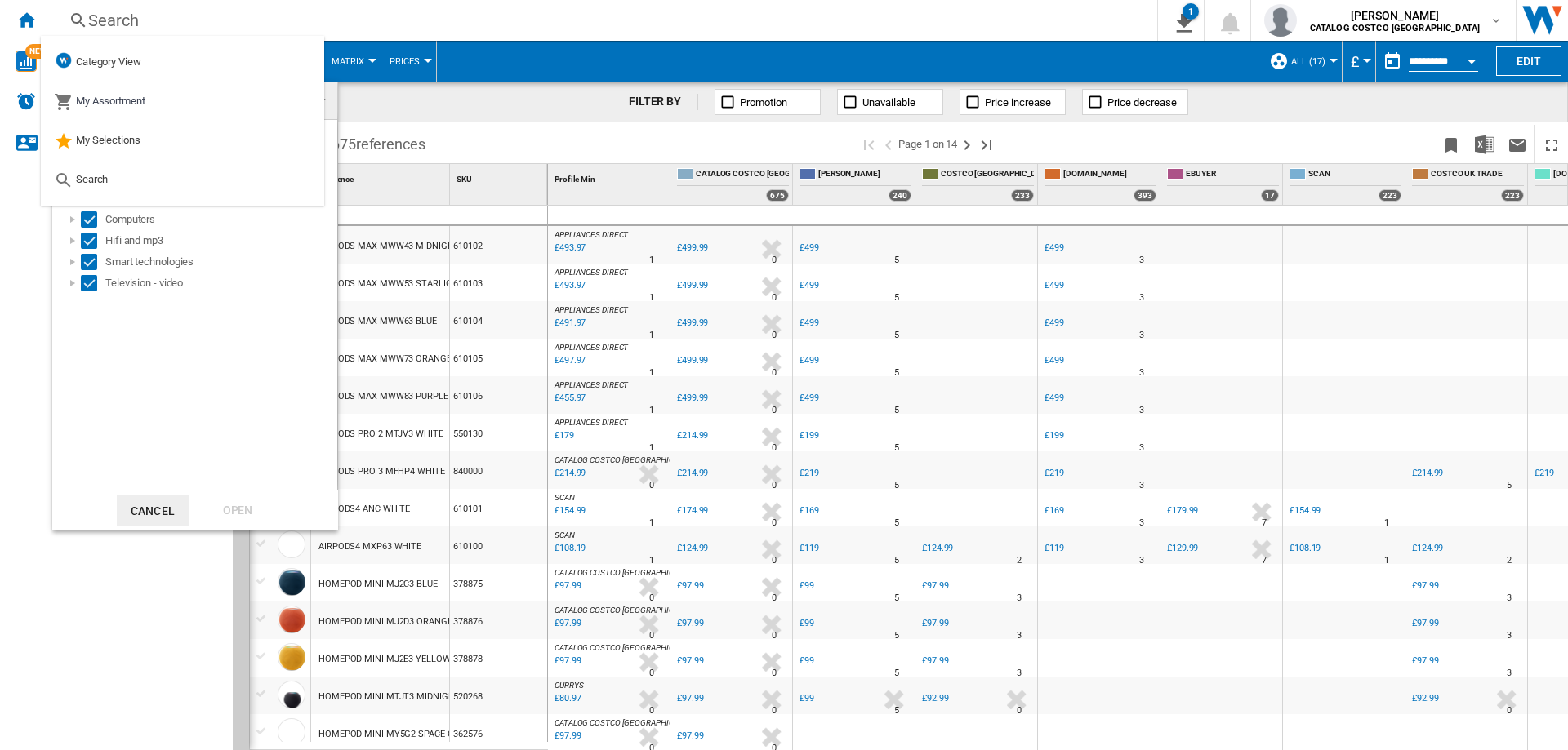
click at [732, 35] on md-backdrop at bounding box center [784, 375] width 1568 height 750
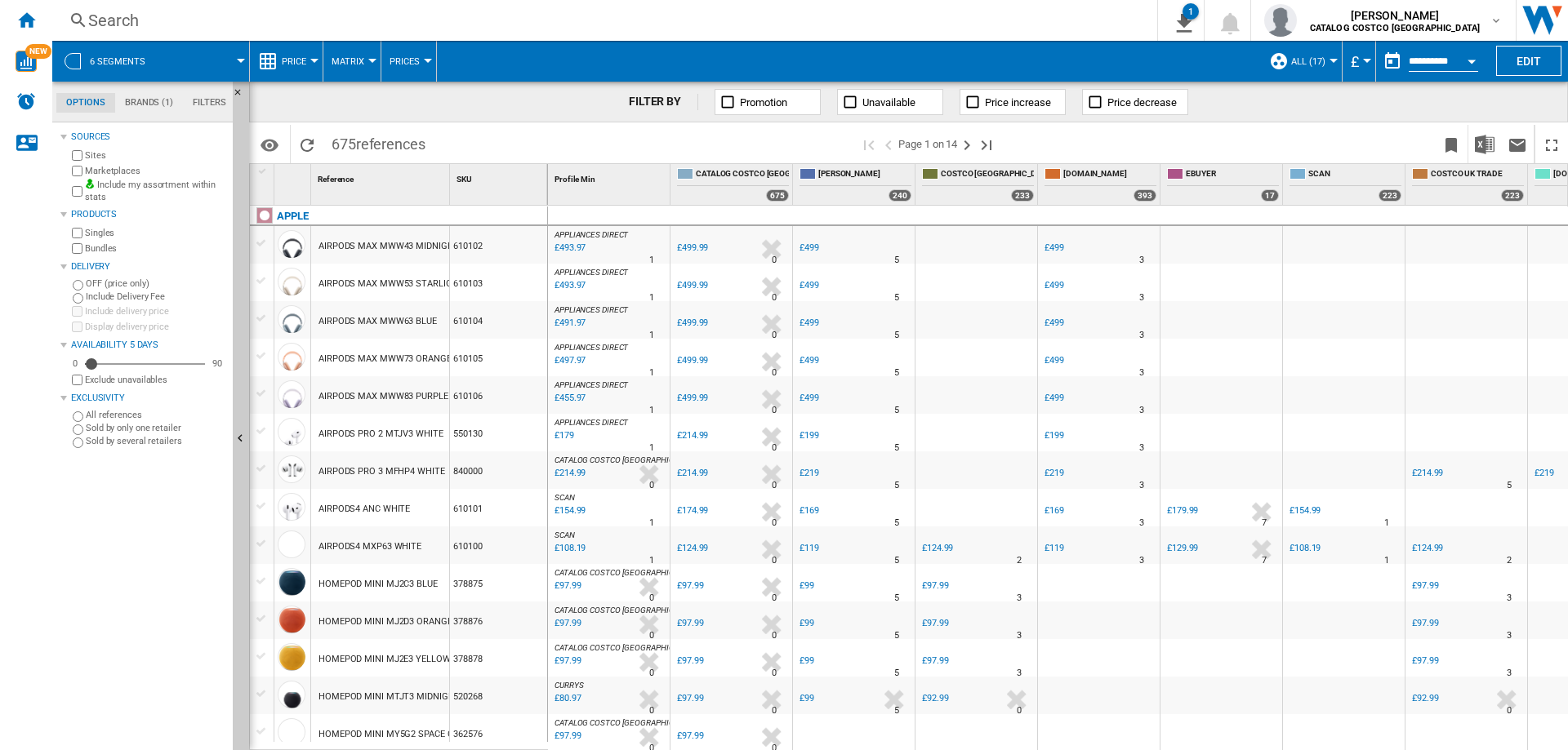
click at [1334, 56] on md-menu "ALL (17) Default profile (1) ALL (17) Edit "ALL"... Create... Manage profiles..." at bounding box center [1301, 61] width 82 height 41
click at [1332, 62] on div at bounding box center [1333, 61] width 8 height 4
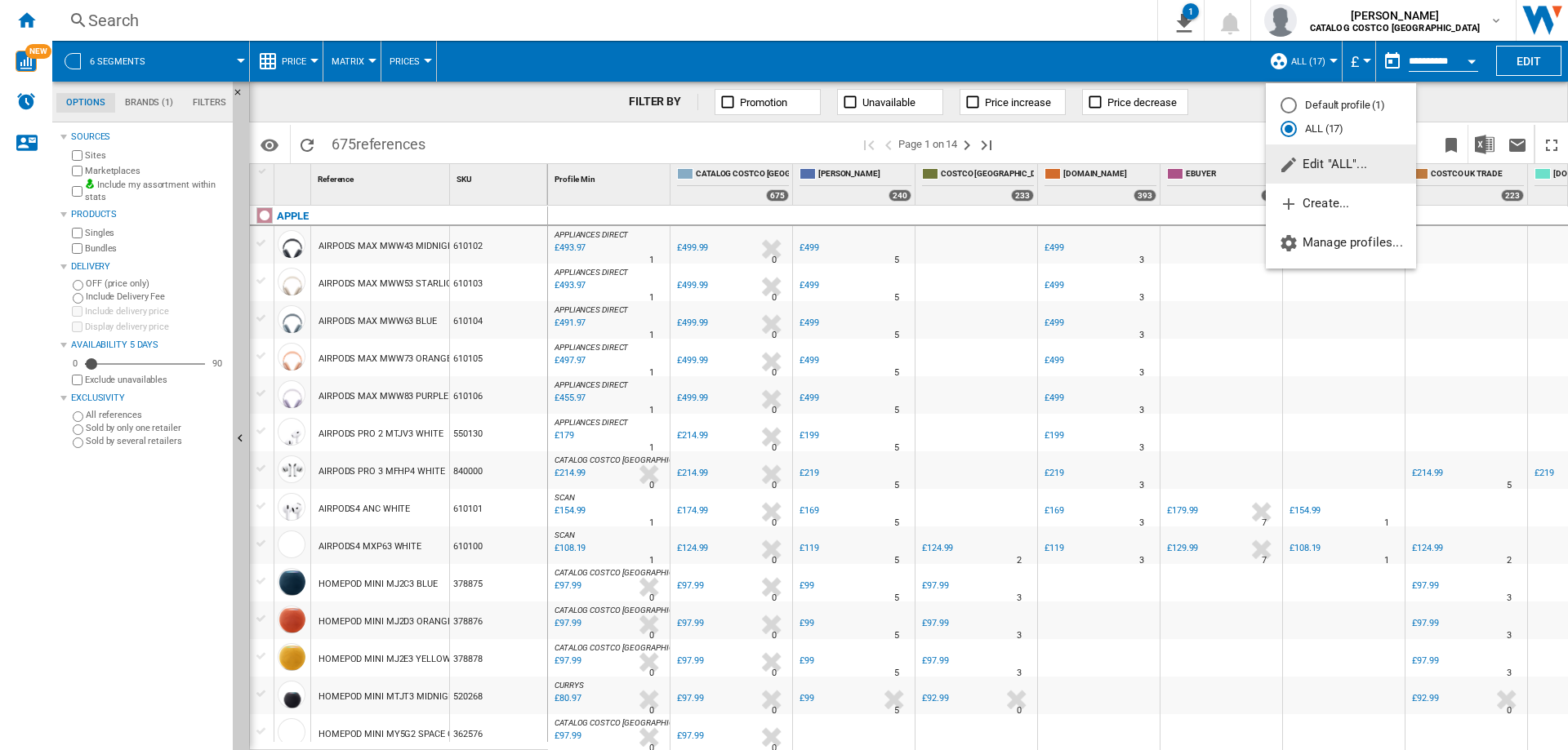
click at [1331, 155] on button "Edit "ALL"..." at bounding box center [1341, 164] width 150 height 39
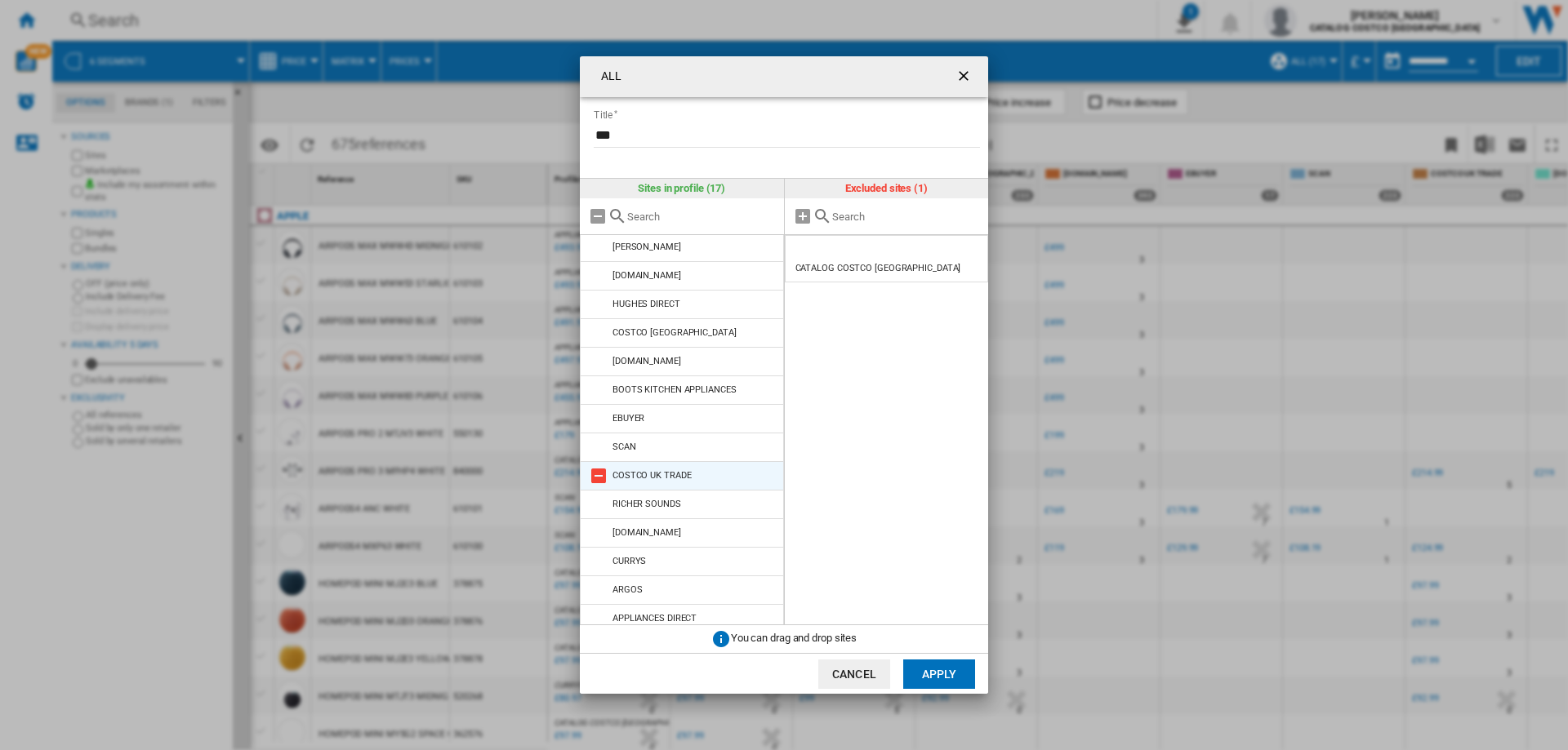
scroll to position [0, 0]
click at [966, 78] on ng-md-icon "getI18NText('BUTTONS.CLOSE_DIALOG')" at bounding box center [965, 77] width 20 height 20
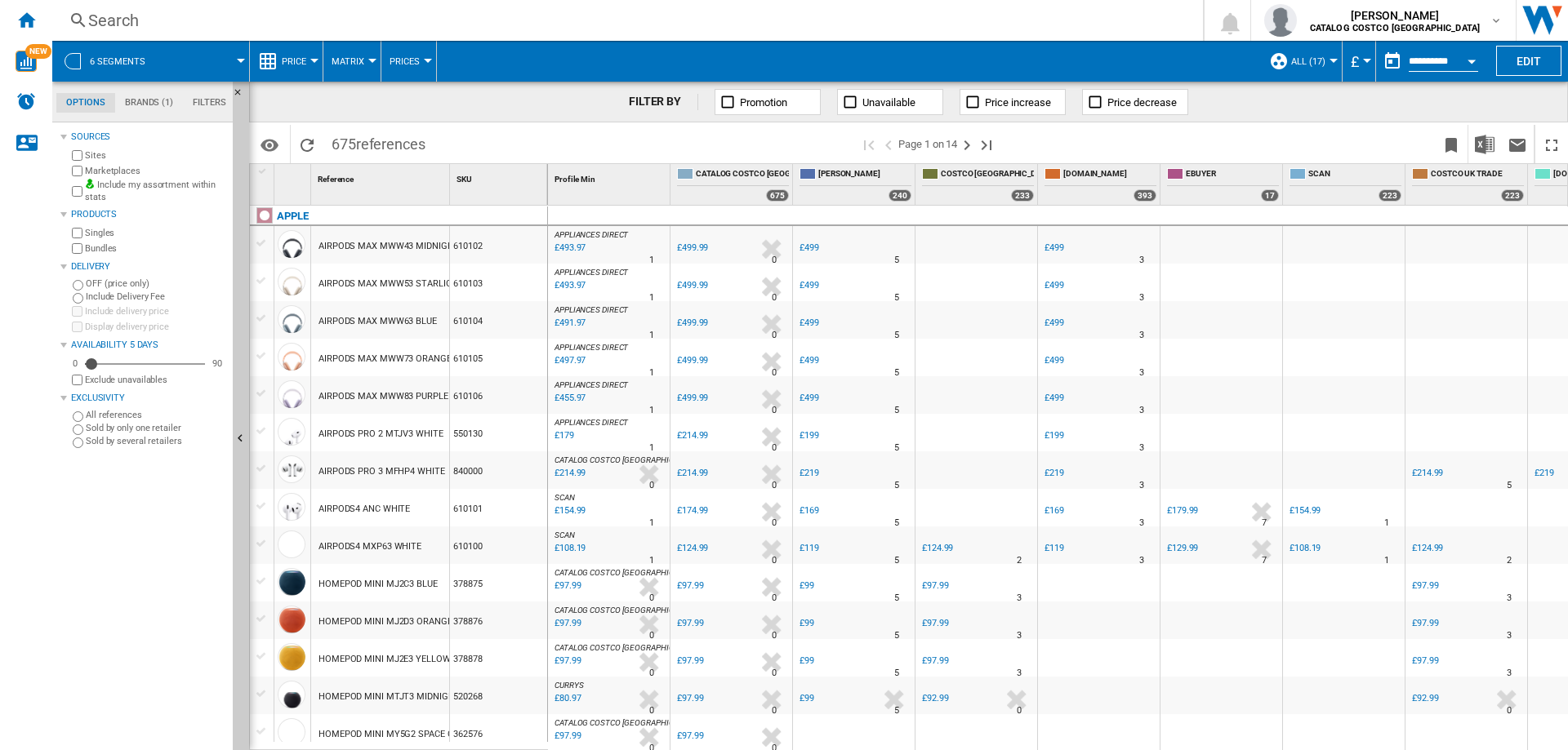
click at [1322, 57] on button "ALL (17)" at bounding box center [1313, 61] width 43 height 41
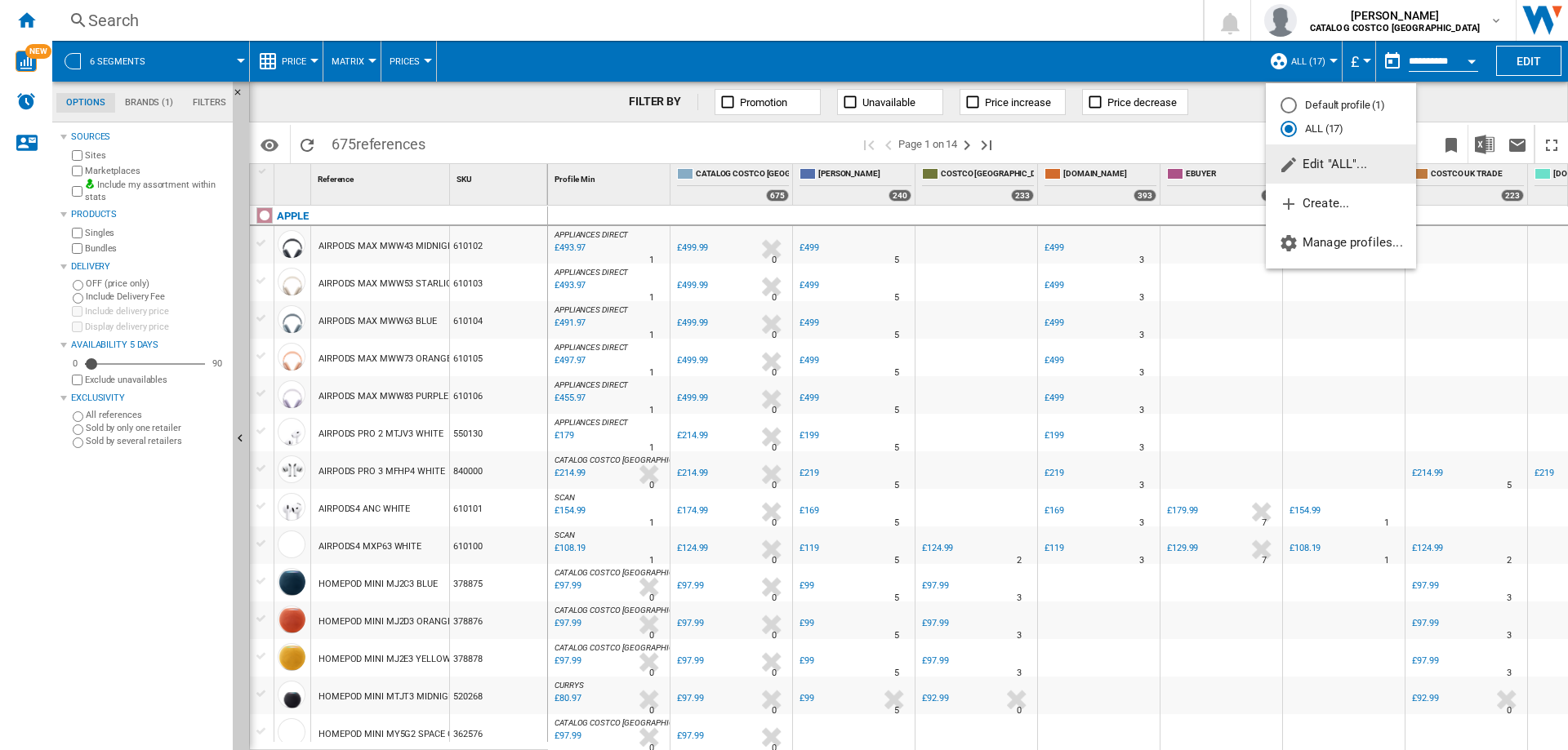
click at [1342, 165] on span "Edit "ALL"..." at bounding box center [1323, 164] width 89 height 15
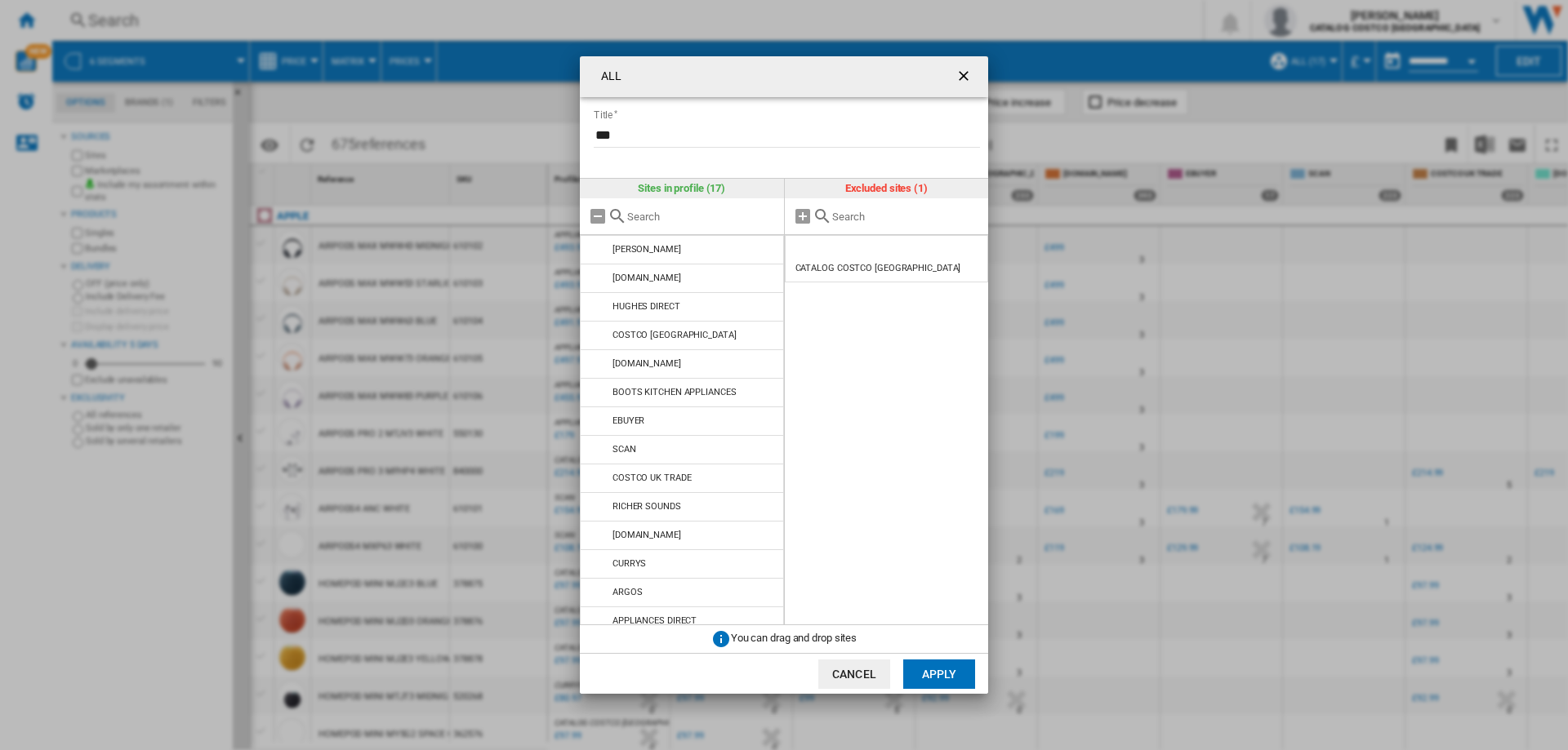
click at [962, 76] on ng-md-icon "getI18NText('BUTTONS.CLOSE_DIALOG')" at bounding box center [965, 77] width 20 height 20
